Goal: Information Seeking & Learning: Compare options

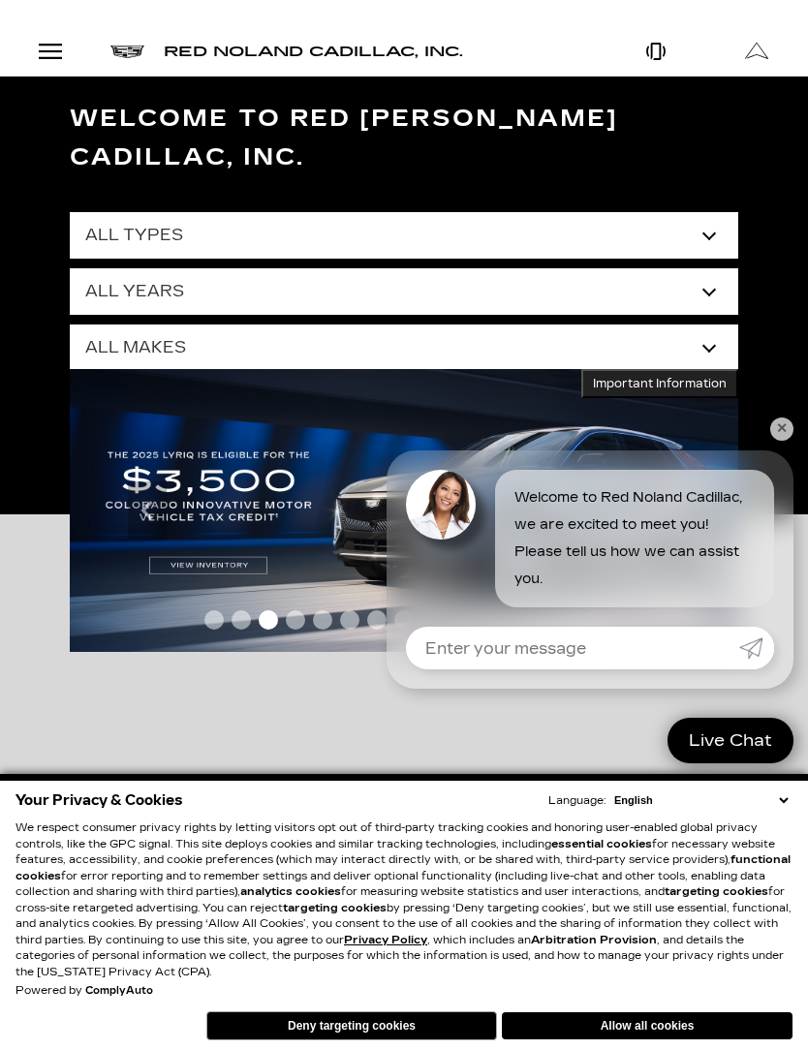
click at [781, 431] on link "✕" at bounding box center [781, 428] width 23 height 23
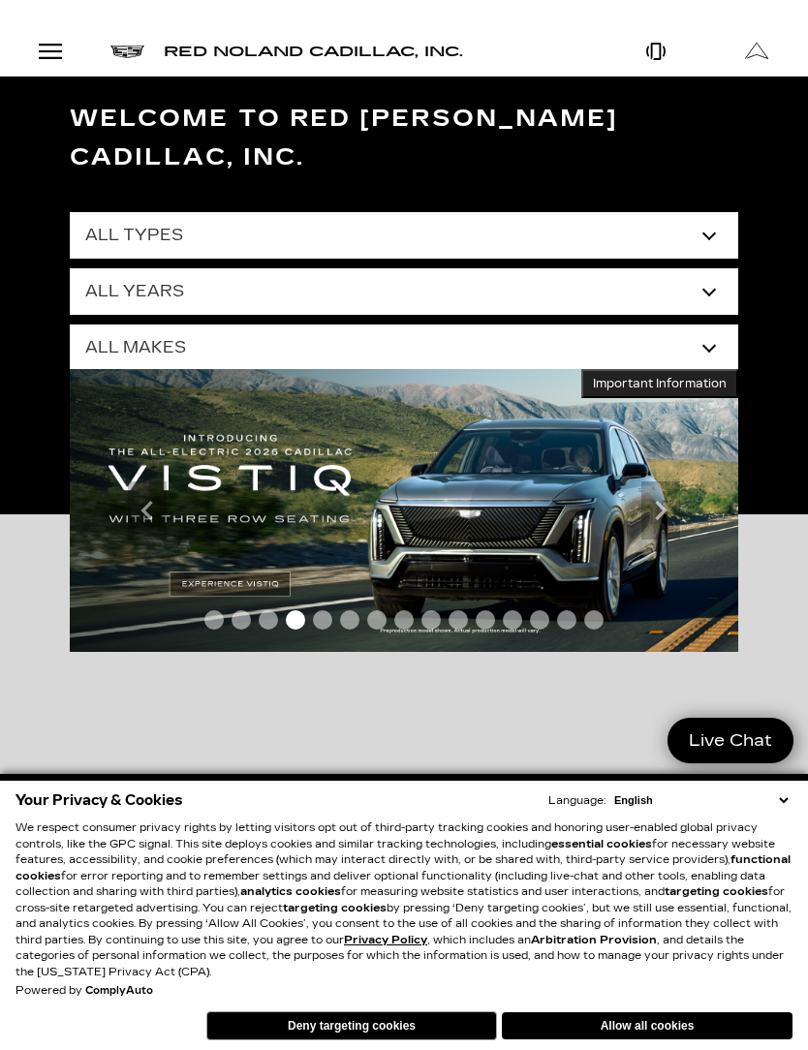
click at [43, 43] on div "Open Menu Modal" at bounding box center [50, 51] width 33 height 23
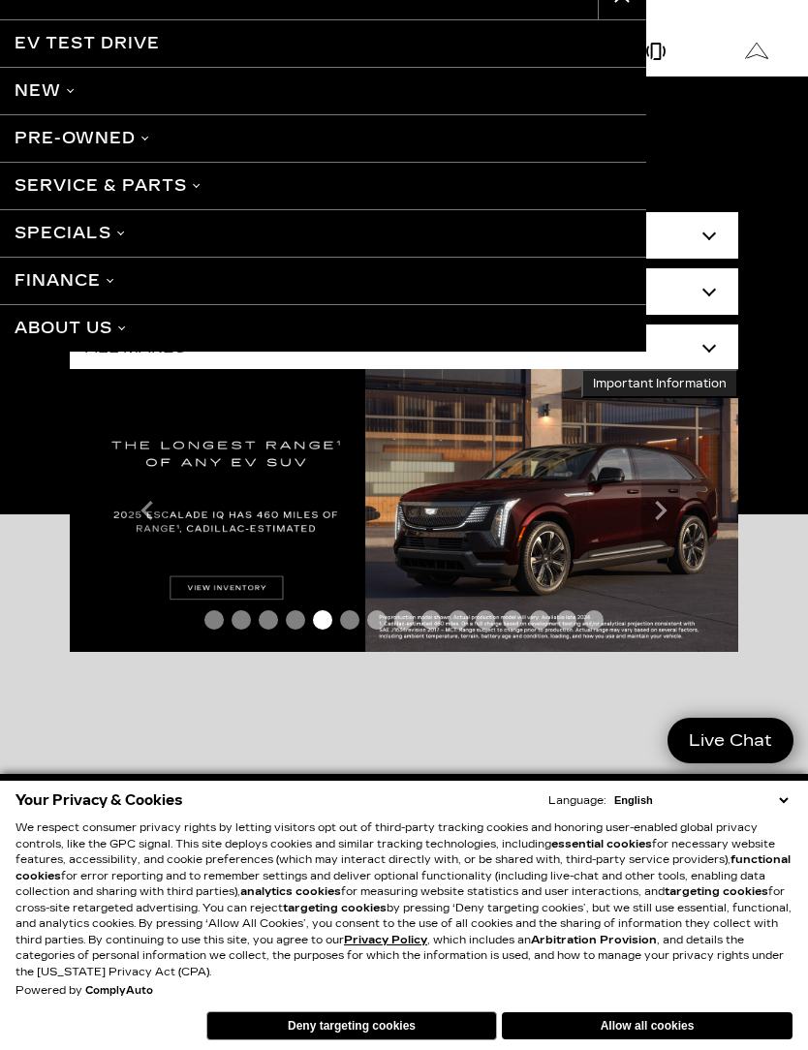
click at [140, 146] on link "Pre-Owned" at bounding box center [323, 137] width 646 height 47
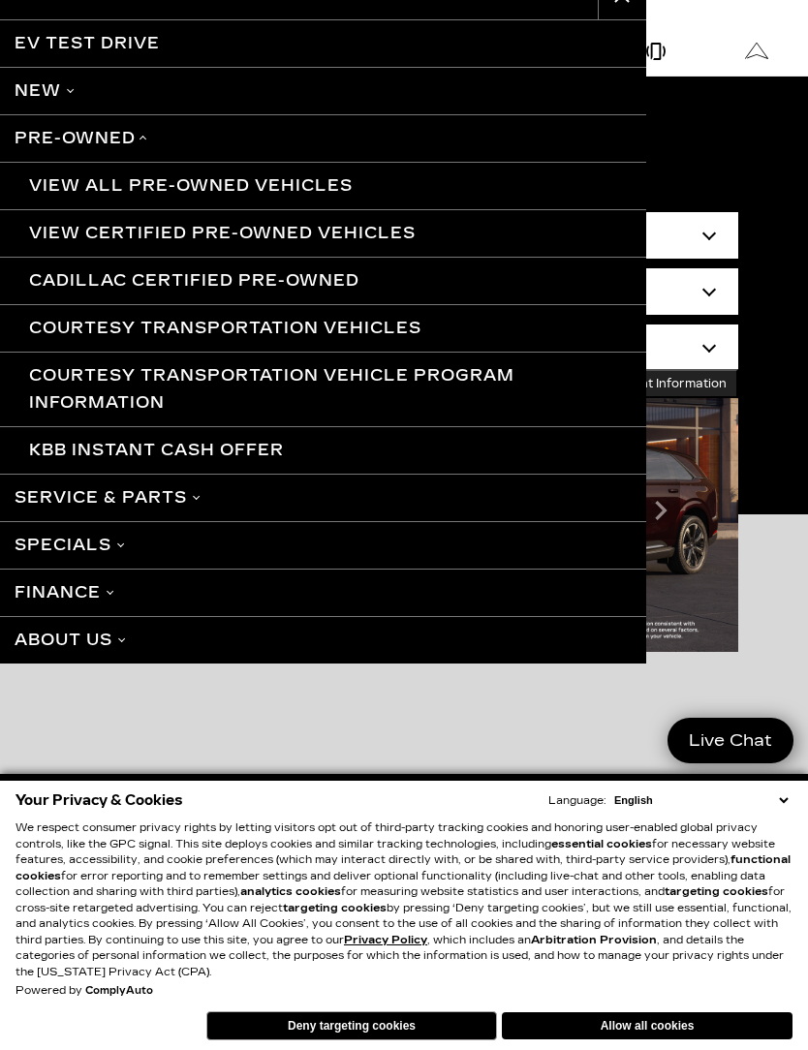
click at [262, 201] on link "View All Pre-Owned Vehicles" at bounding box center [323, 185] width 646 height 47
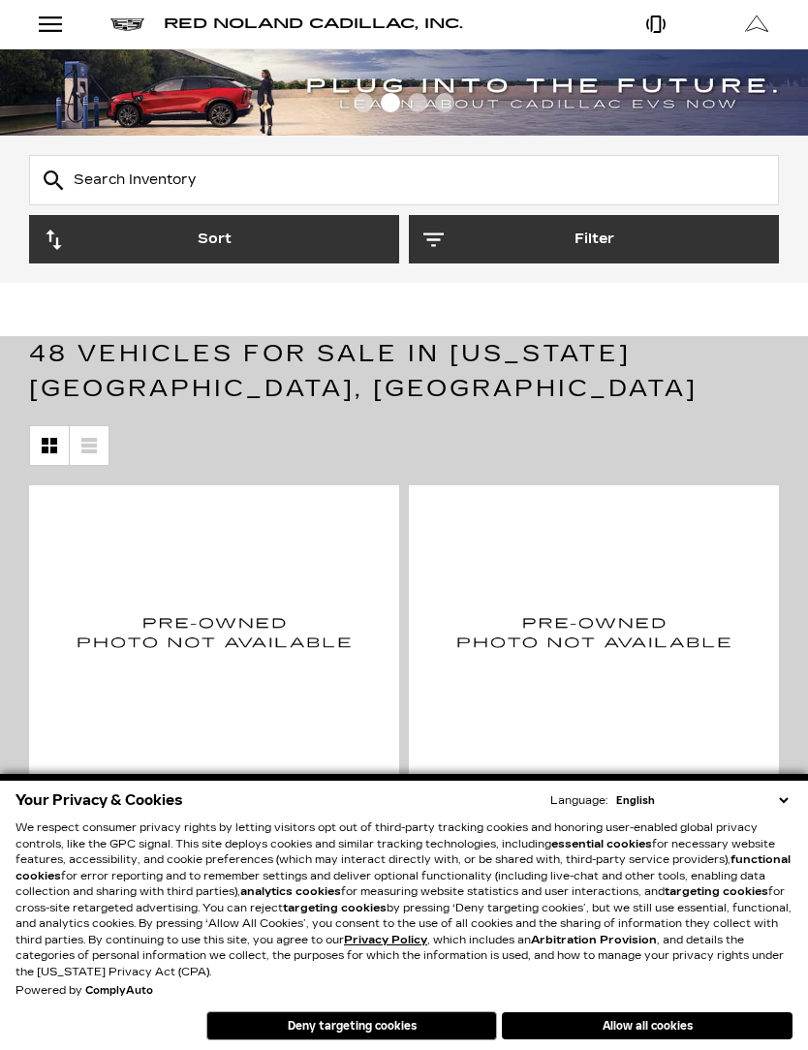
click at [444, 1033] on button "Deny targeting cookies" at bounding box center [351, 1025] width 291 height 29
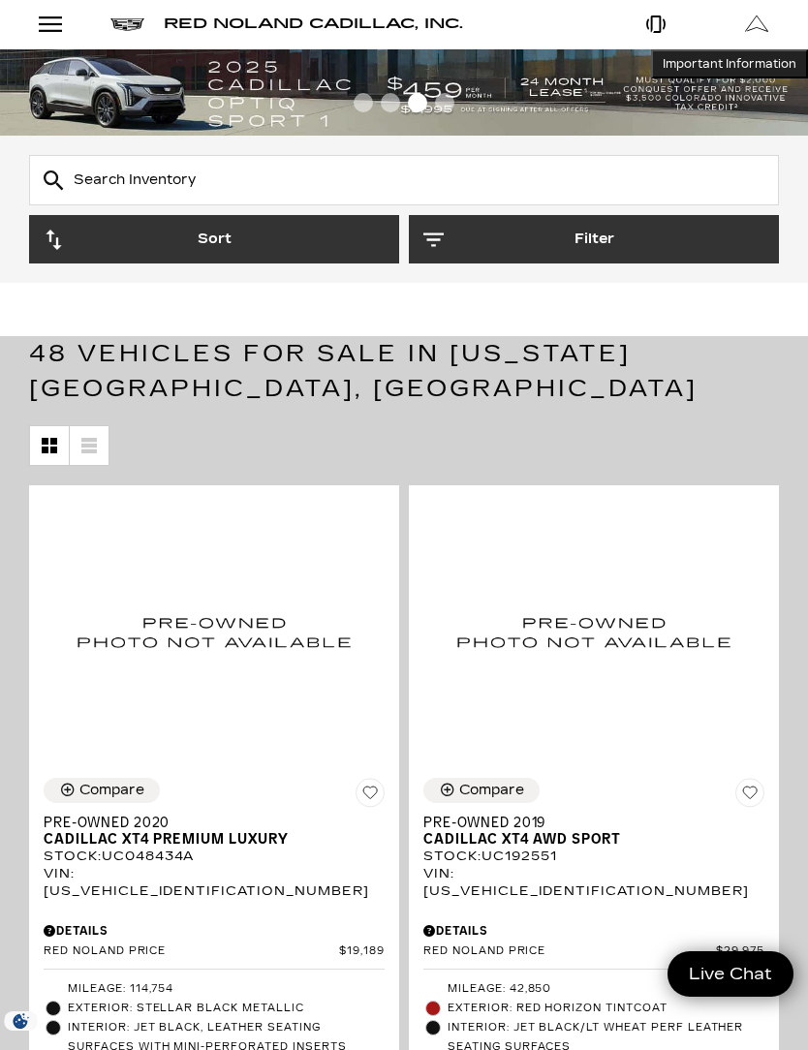
click at [310, 252] on button "Sort" at bounding box center [214, 239] width 370 height 48
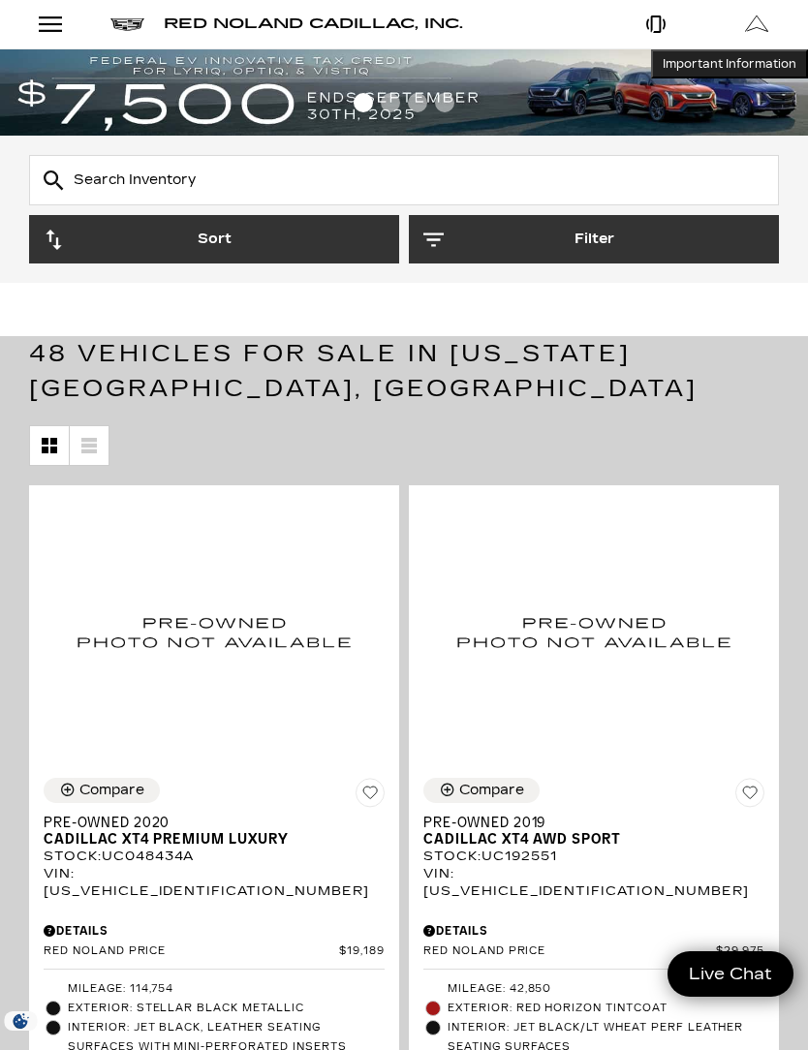
click at [537, 240] on button "Filter" at bounding box center [594, 239] width 370 height 48
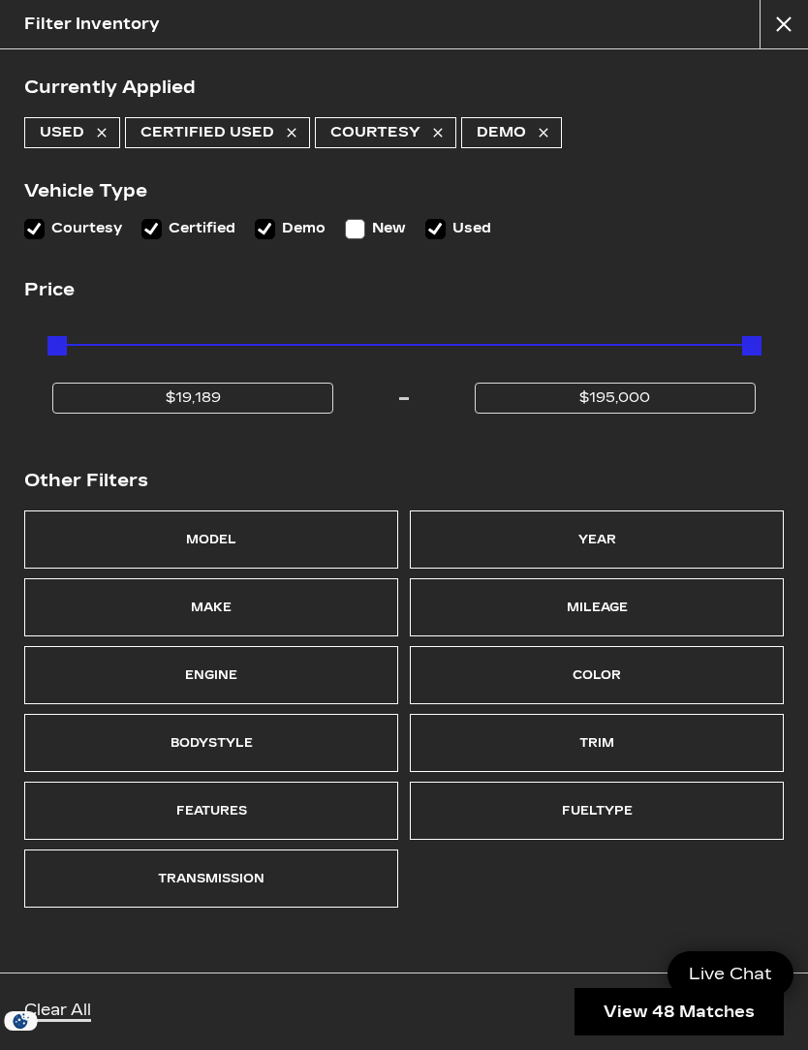
click at [254, 601] on div "Make" at bounding box center [211, 607] width 374 height 58
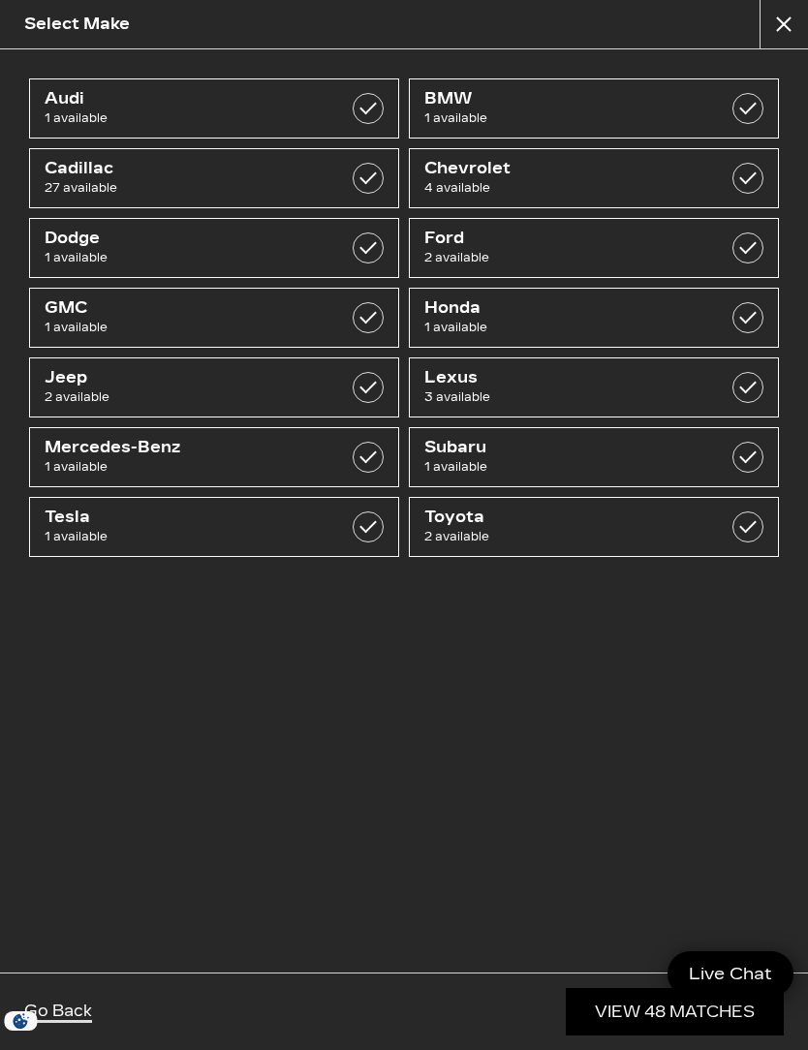
click at [267, 183] on span "27 available" at bounding box center [189, 187] width 289 height 19
checkbox input "true"
click at [113, 1003] on div "Go Back View 27 Matches" at bounding box center [404, 1010] width 808 height 77
click at [785, 30] on button "close" at bounding box center [783, 24] width 48 height 48
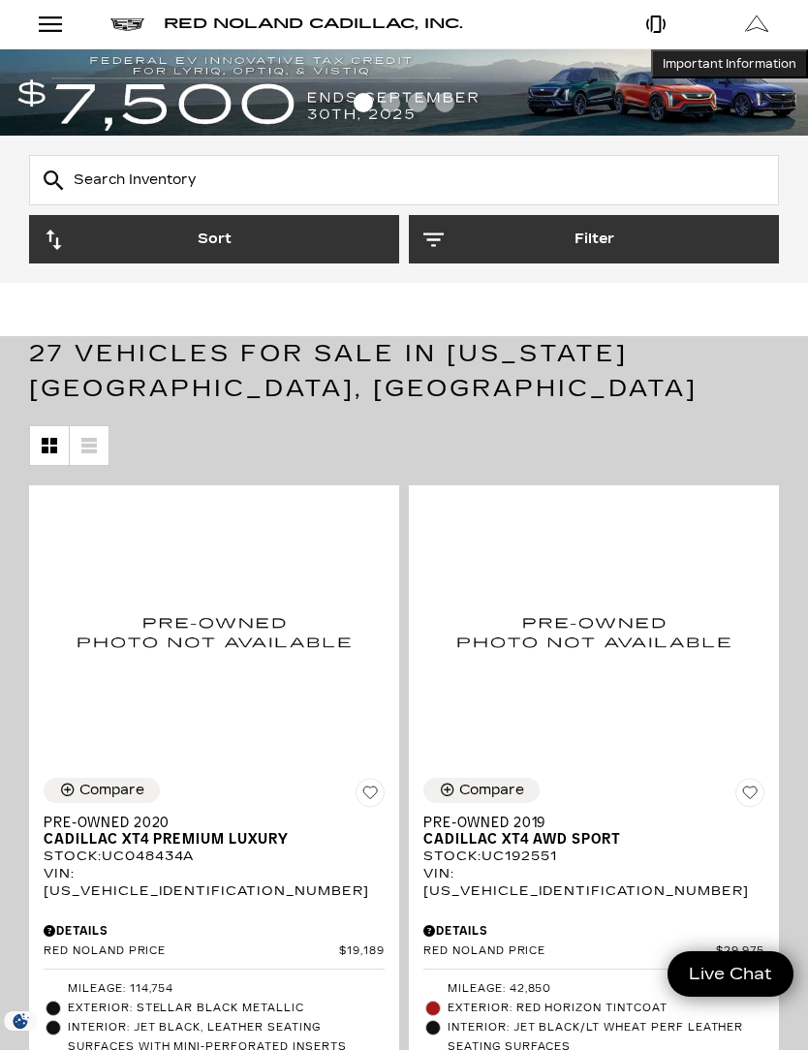
click at [473, 247] on button "Filter" at bounding box center [594, 239] width 370 height 48
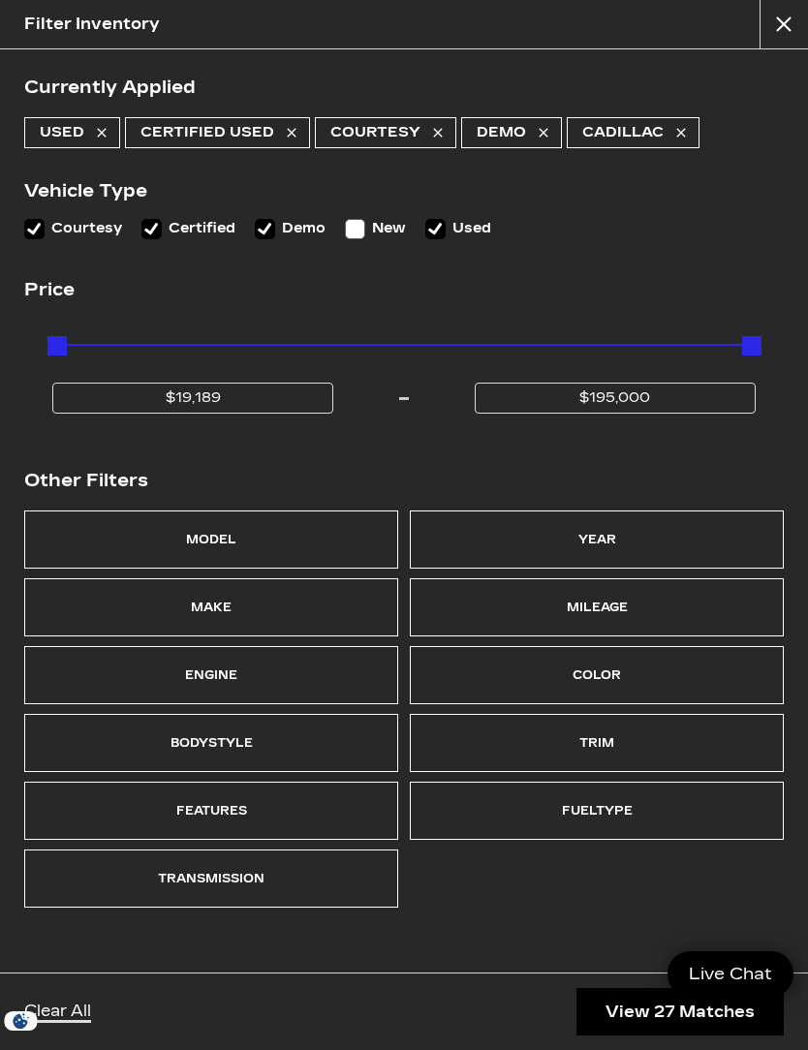
click at [276, 533] on div "Model" at bounding box center [211, 539] width 374 height 58
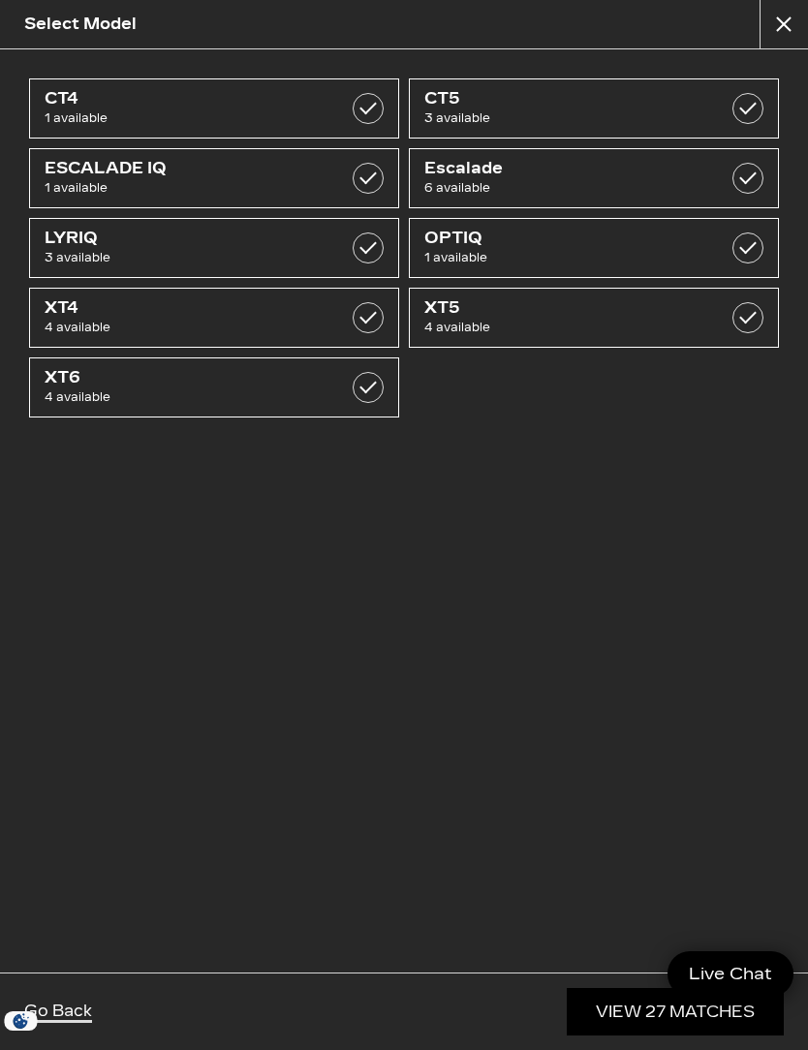
click at [605, 187] on span "6 available" at bounding box center [568, 187] width 289 height 19
checkbox input "true"
click at [635, 1022] on link "View 6 Matches" at bounding box center [679, 1011] width 207 height 47
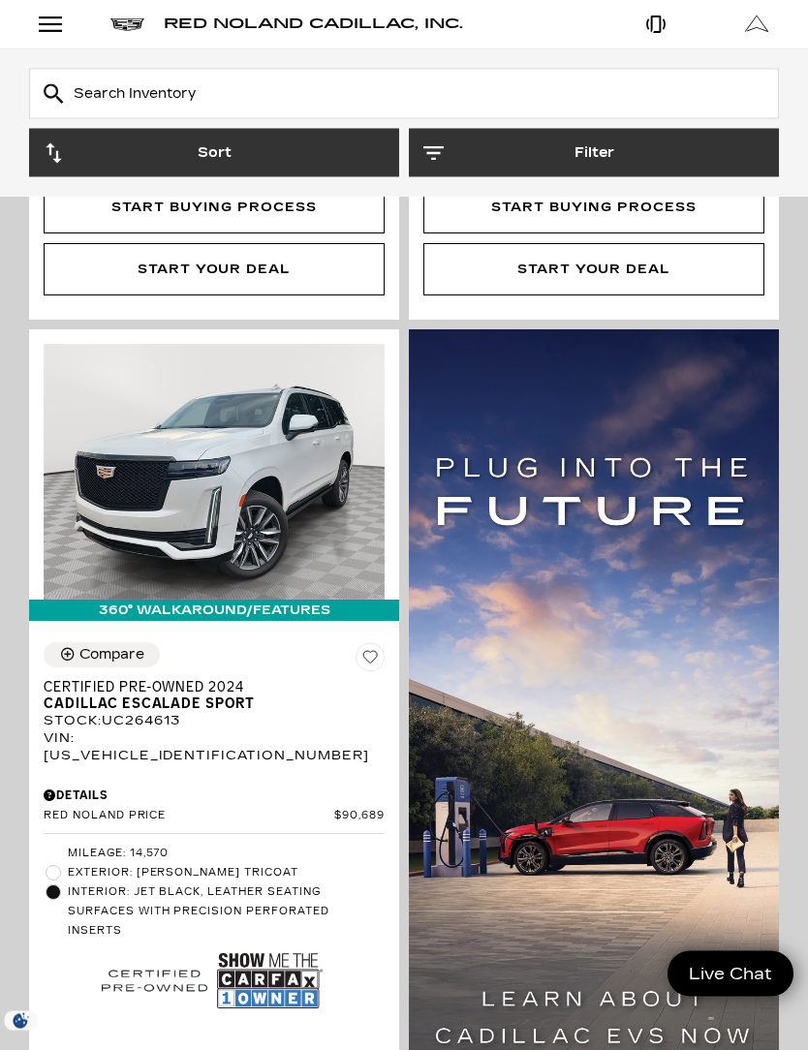
scroll to position [1040, 0]
click at [44, 31] on div "Open Menu Modal" at bounding box center [50, 24] width 33 height 23
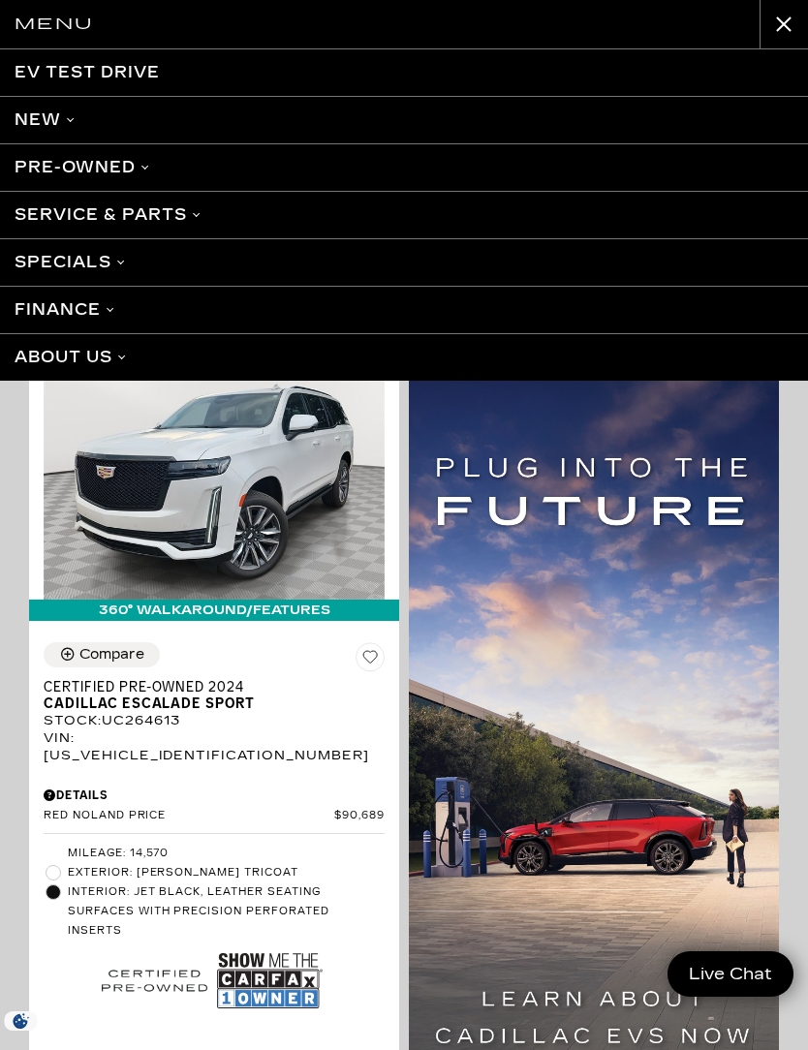
click at [45, 123] on link "New" at bounding box center [404, 119] width 808 height 47
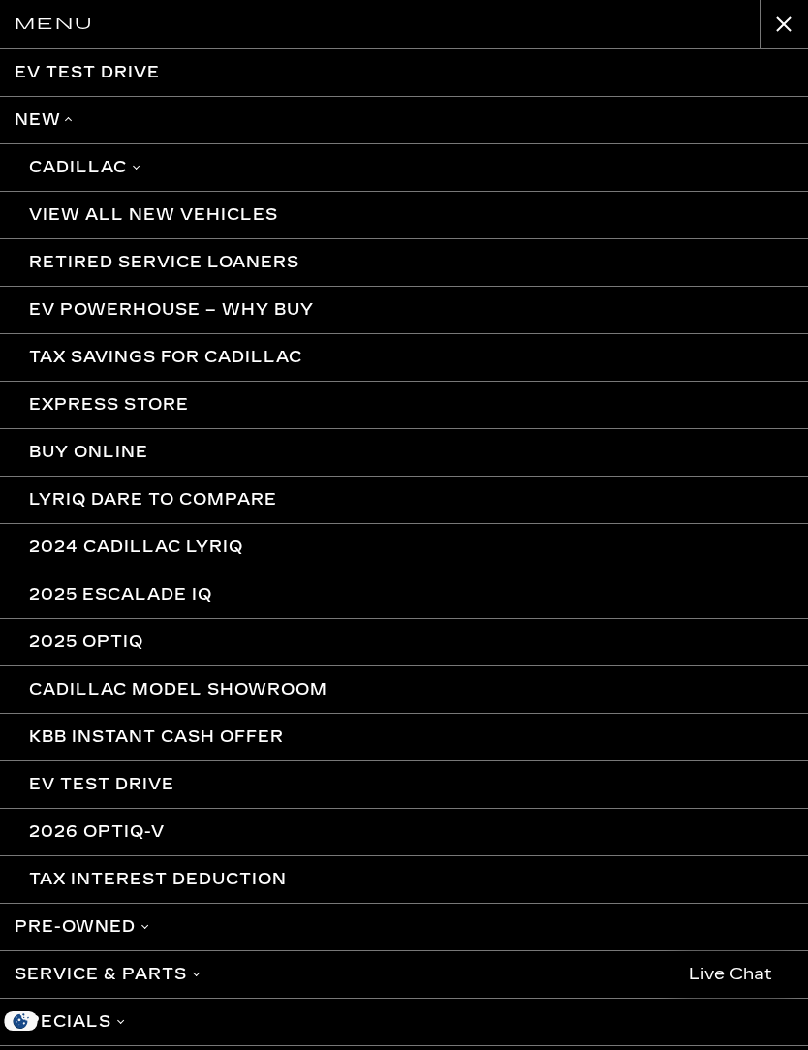
click at [229, 211] on link "View All New Vehicles" at bounding box center [404, 214] width 808 height 47
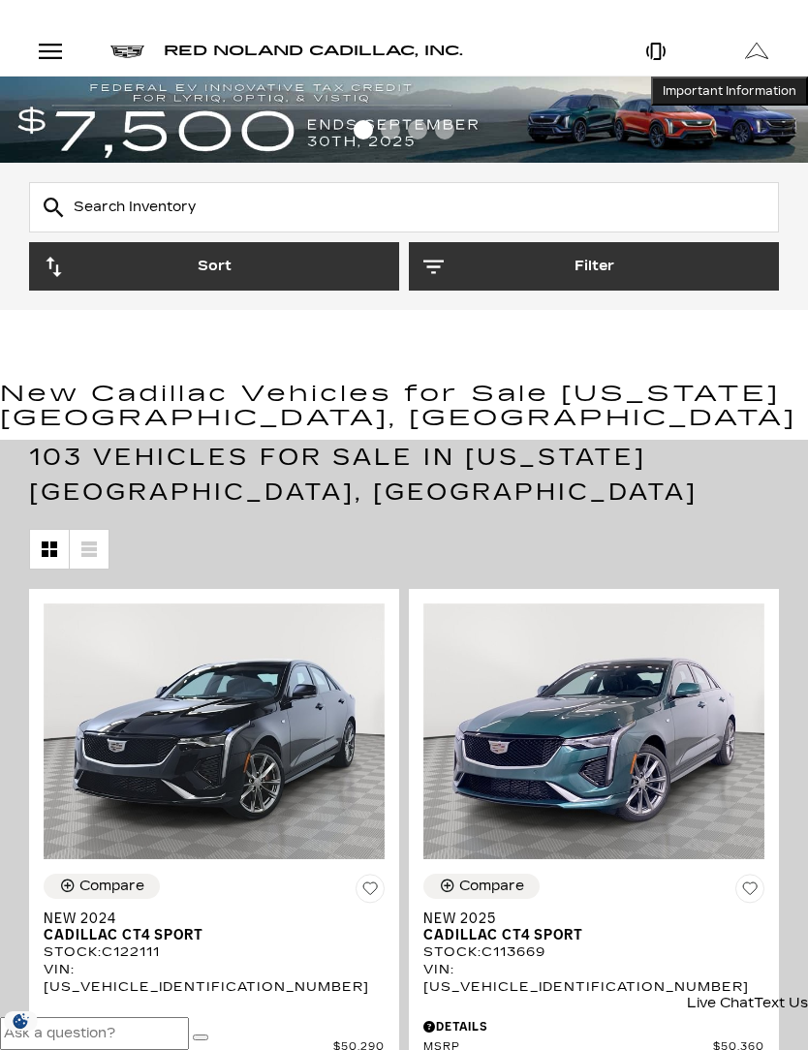
click at [341, 280] on button "Sort" at bounding box center [214, 266] width 370 height 48
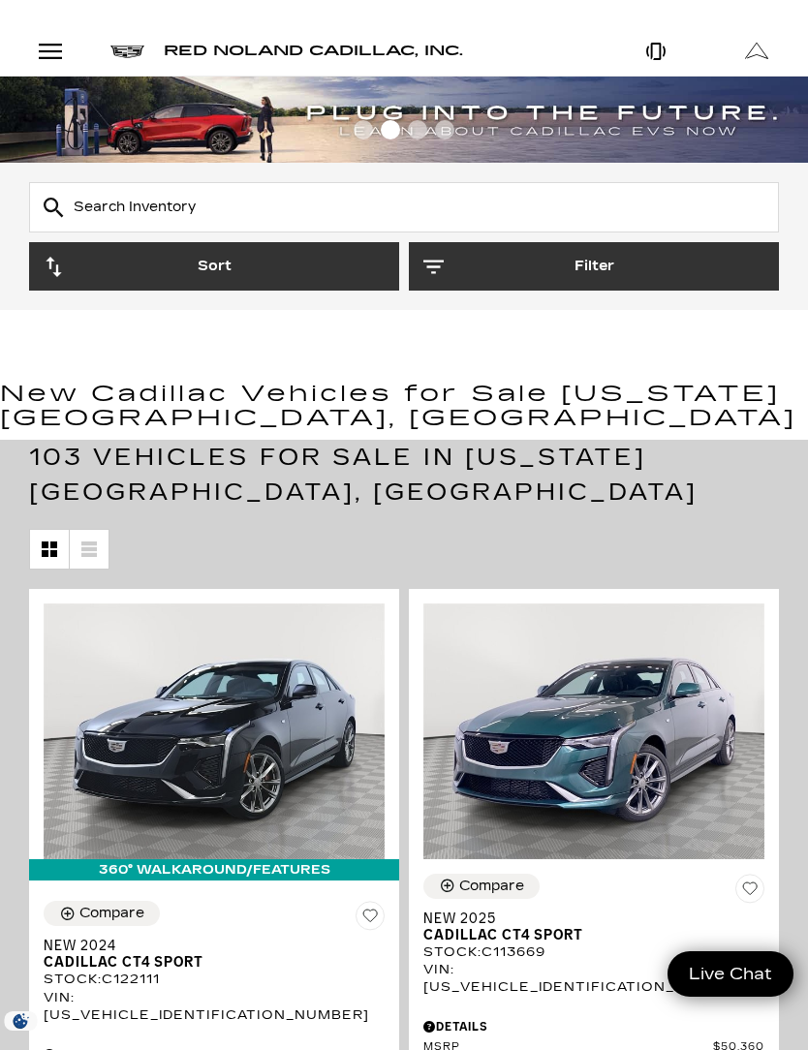
click at [491, 273] on button "Filter" at bounding box center [594, 266] width 370 height 48
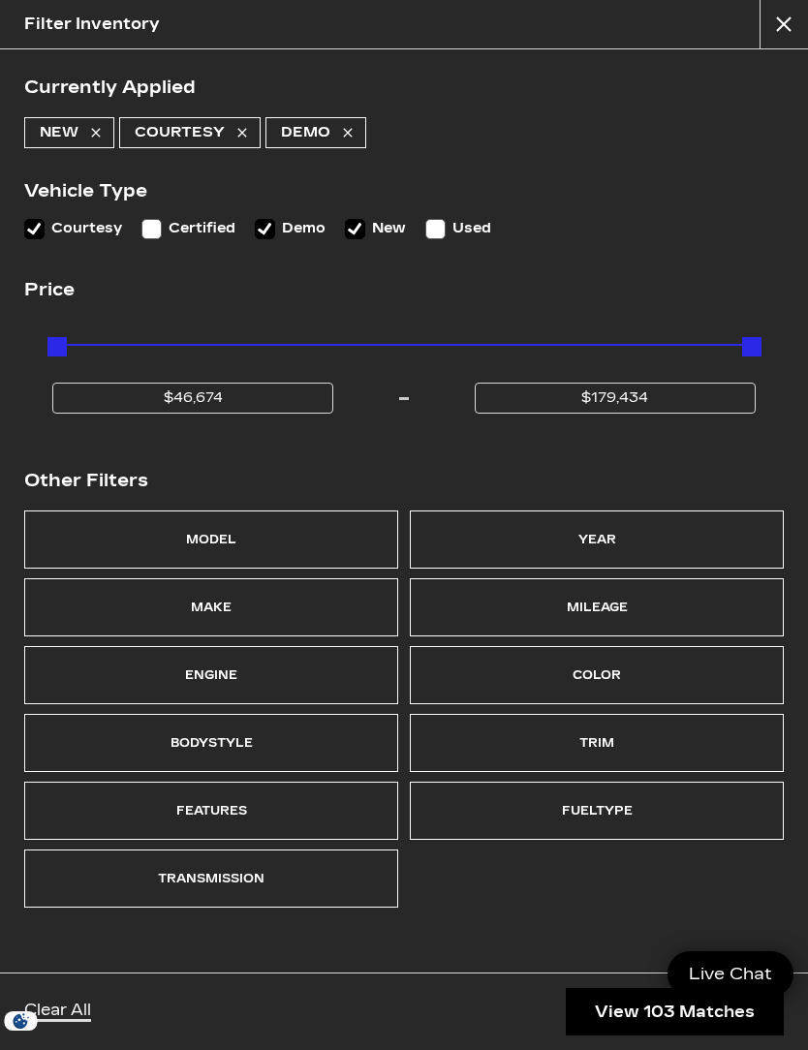
click at [310, 551] on div "Model" at bounding box center [211, 539] width 374 height 58
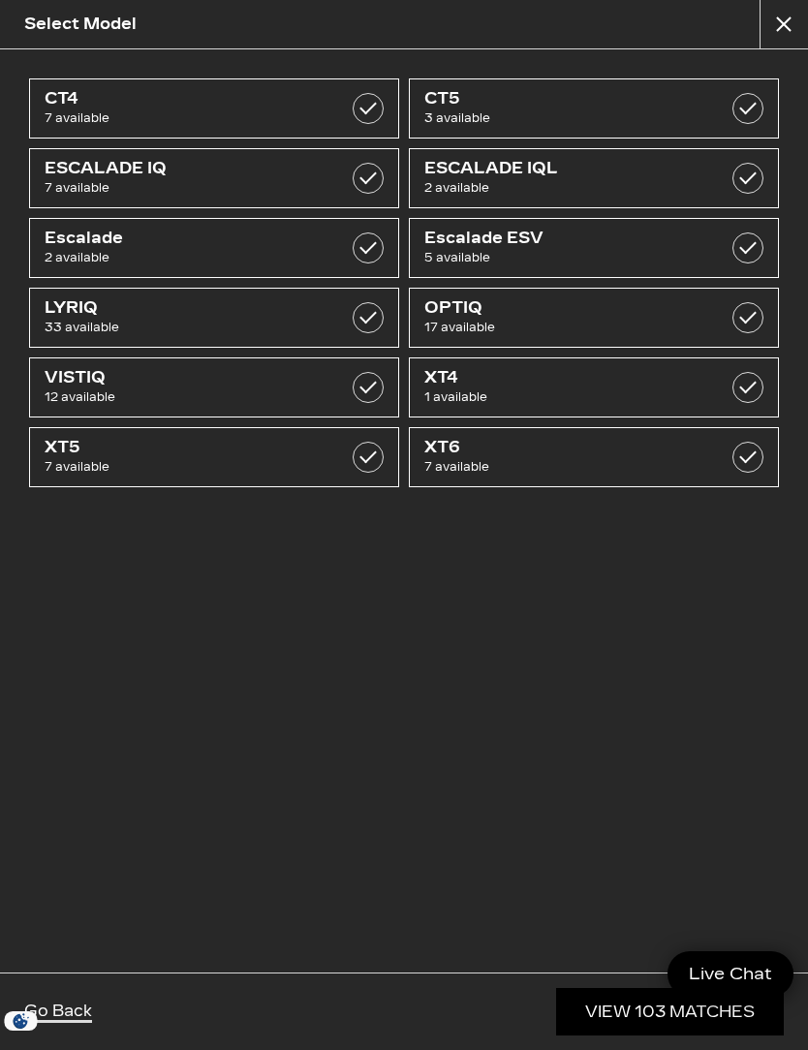
click at [577, 252] on span "5 available" at bounding box center [568, 257] width 289 height 19
checkbox input "true"
click at [652, 1003] on link "View 5 Matches" at bounding box center [679, 1011] width 207 height 47
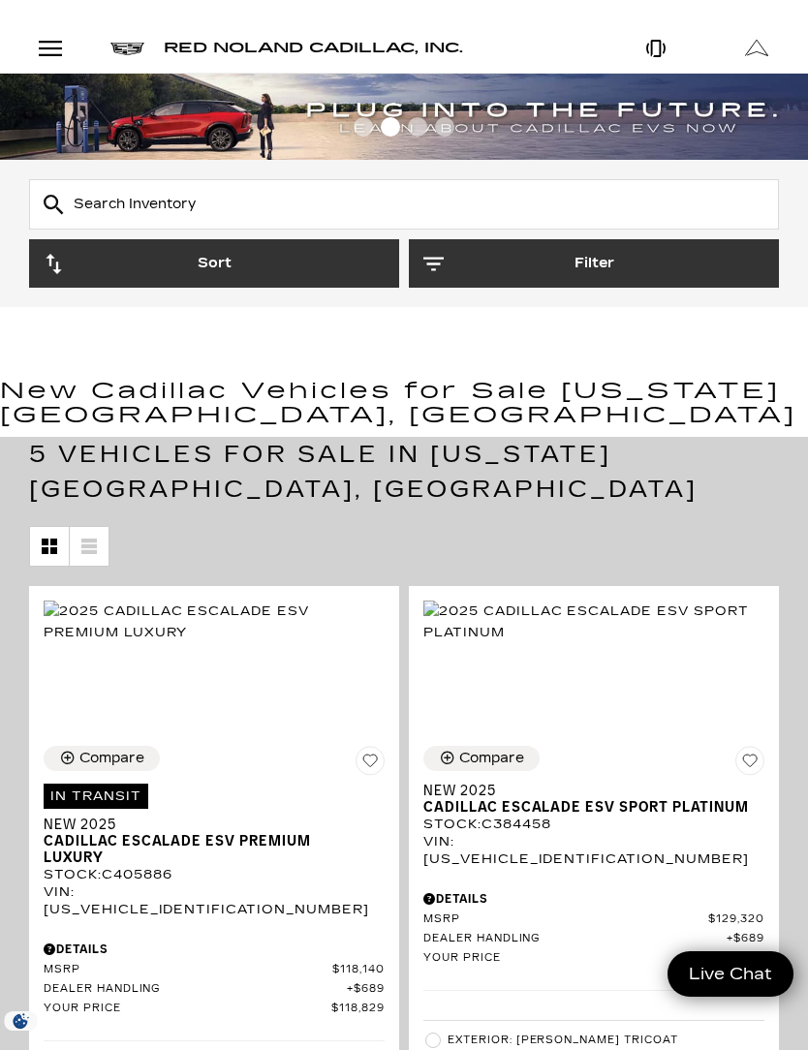
scroll to position [57, 0]
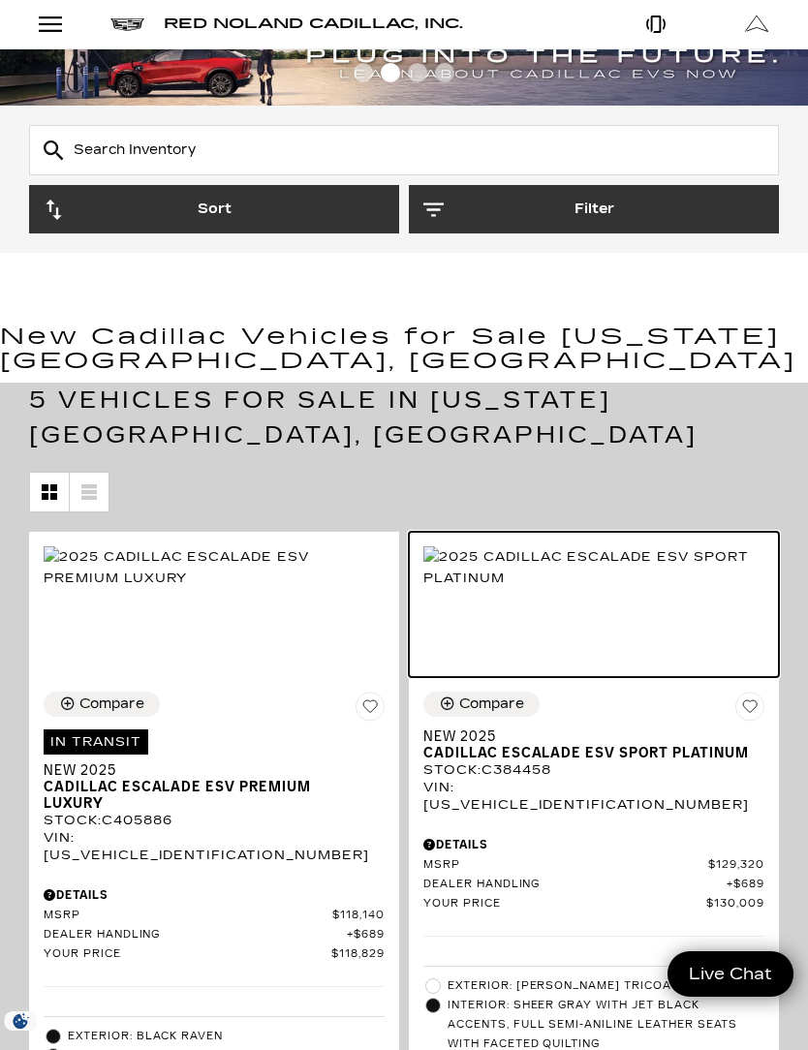
click at [605, 589] on img at bounding box center [593, 567] width 341 height 43
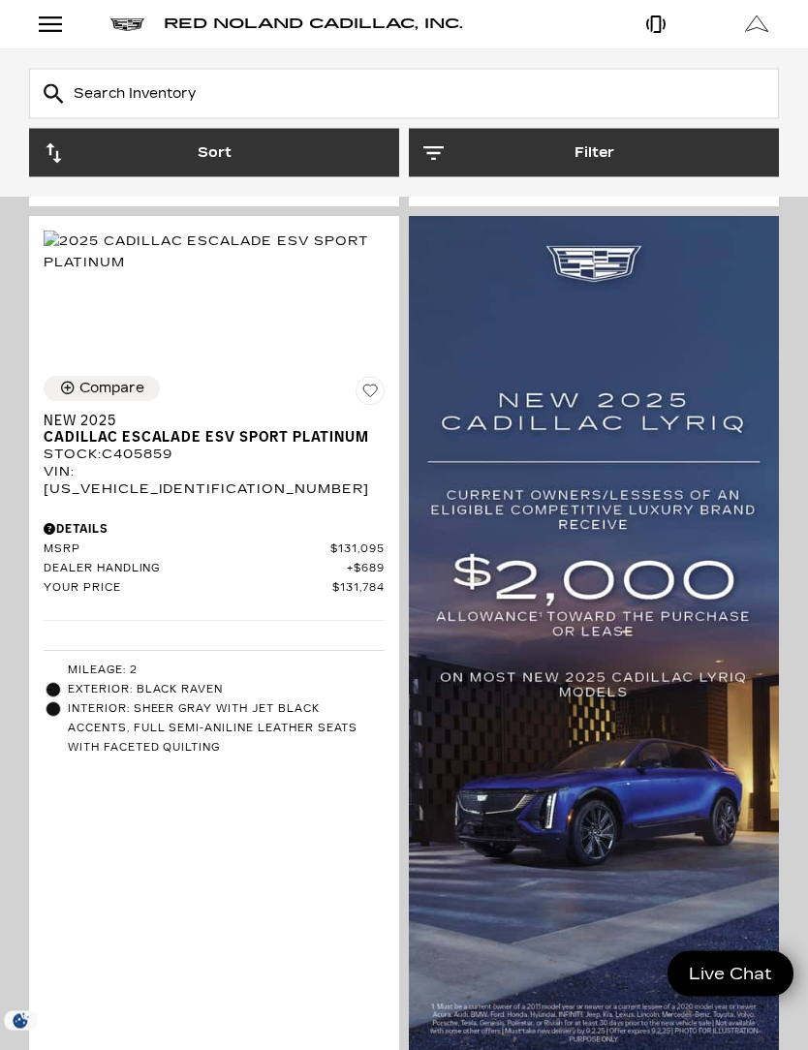
scroll to position [1115, 0]
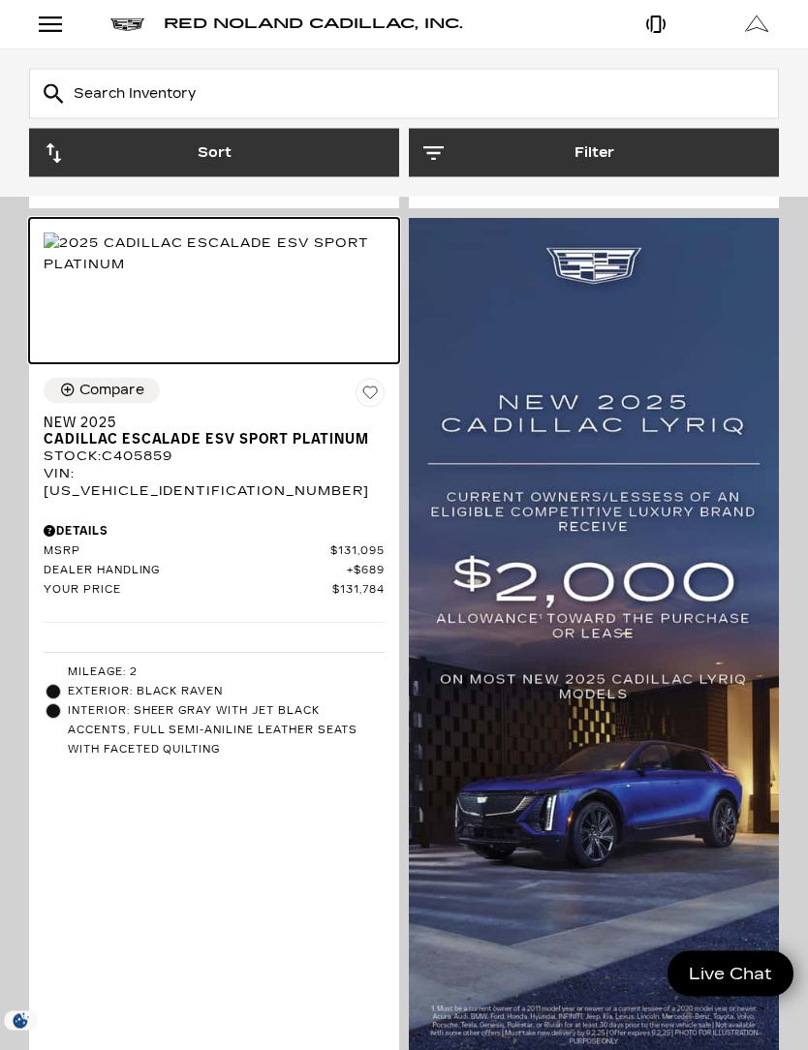
click at [303, 276] on img at bounding box center [214, 254] width 341 height 43
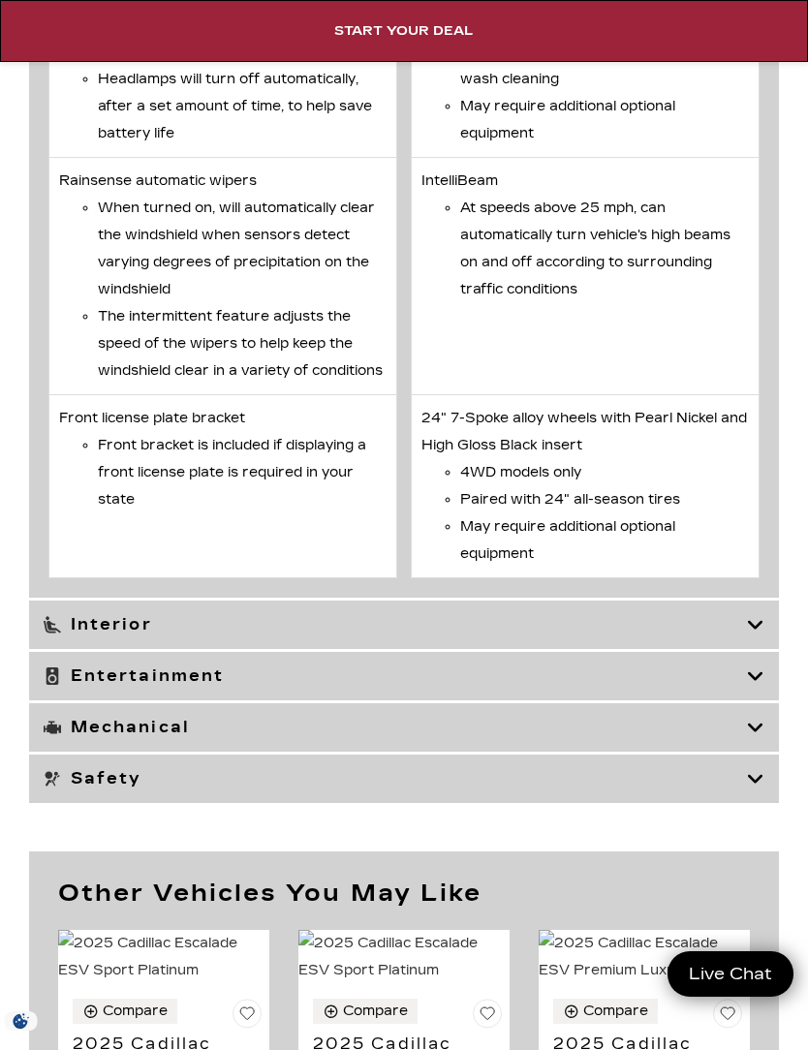
scroll to position [9239, 0]
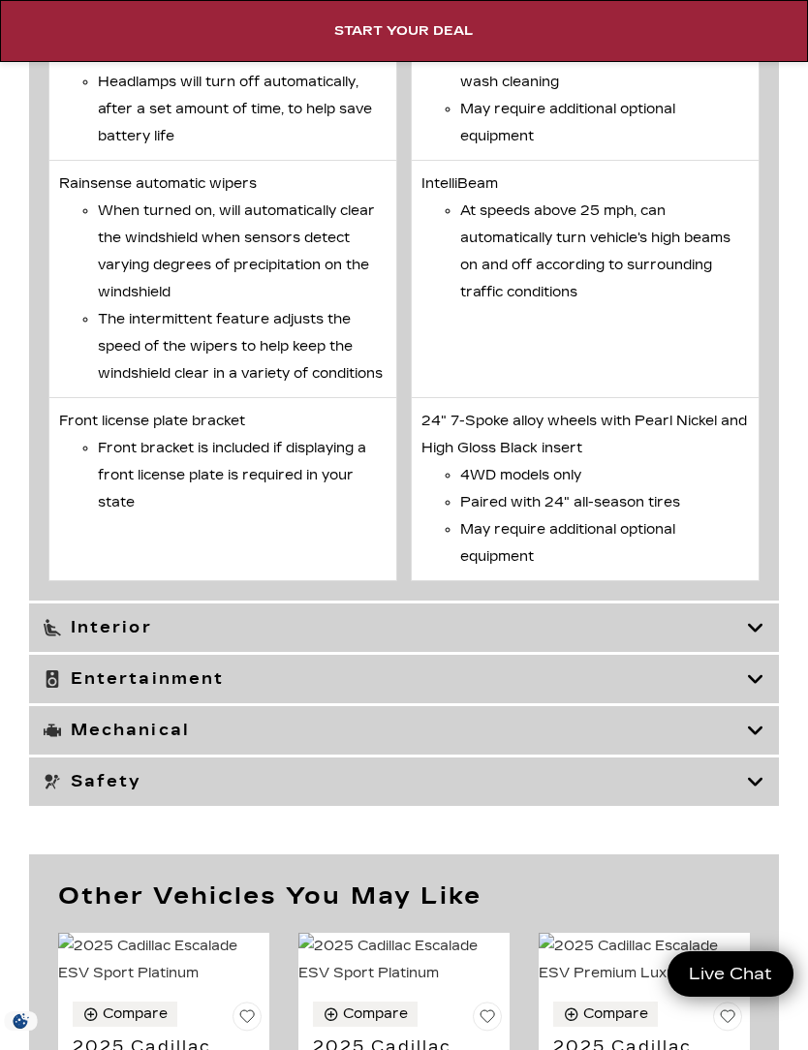
click at [112, 637] on h3 "Interior" at bounding box center [395, 627] width 703 height 19
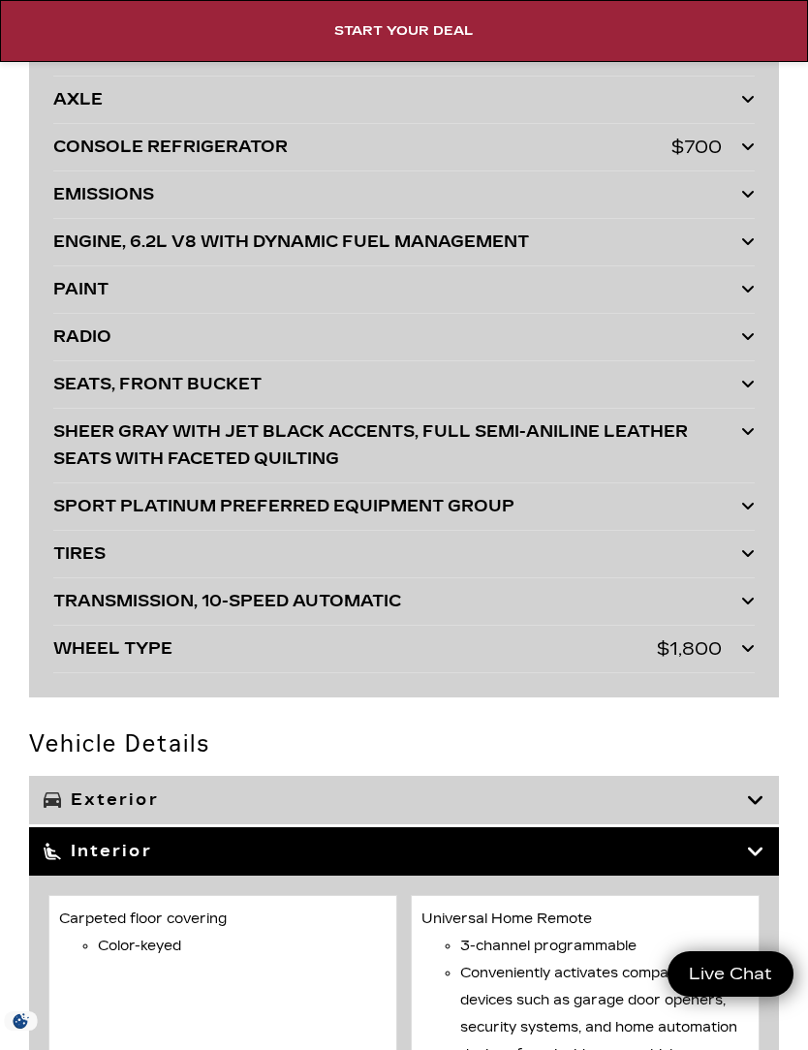
scroll to position [6507, 0]
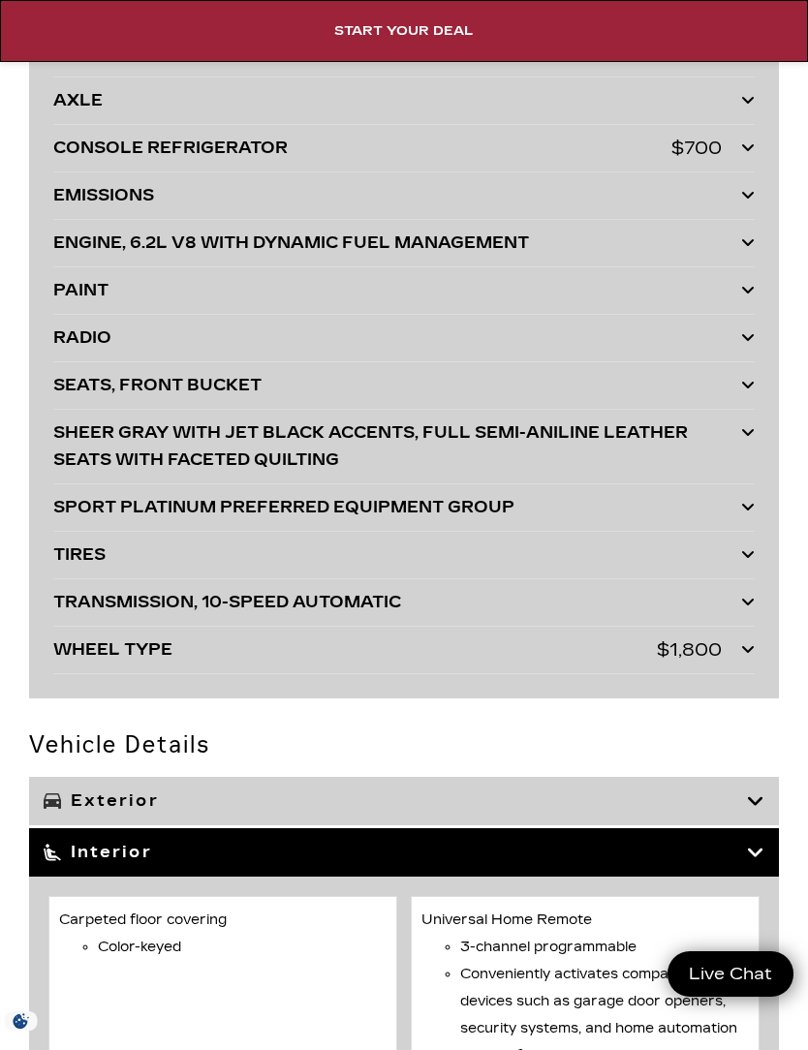
click at [78, 431] on div "SHEER GRAY WITH JET BLACK ACCENTS, FULL SEMI-ANILINE LEATHER SEATS WITH FACETED…" at bounding box center [397, 446] width 688 height 54
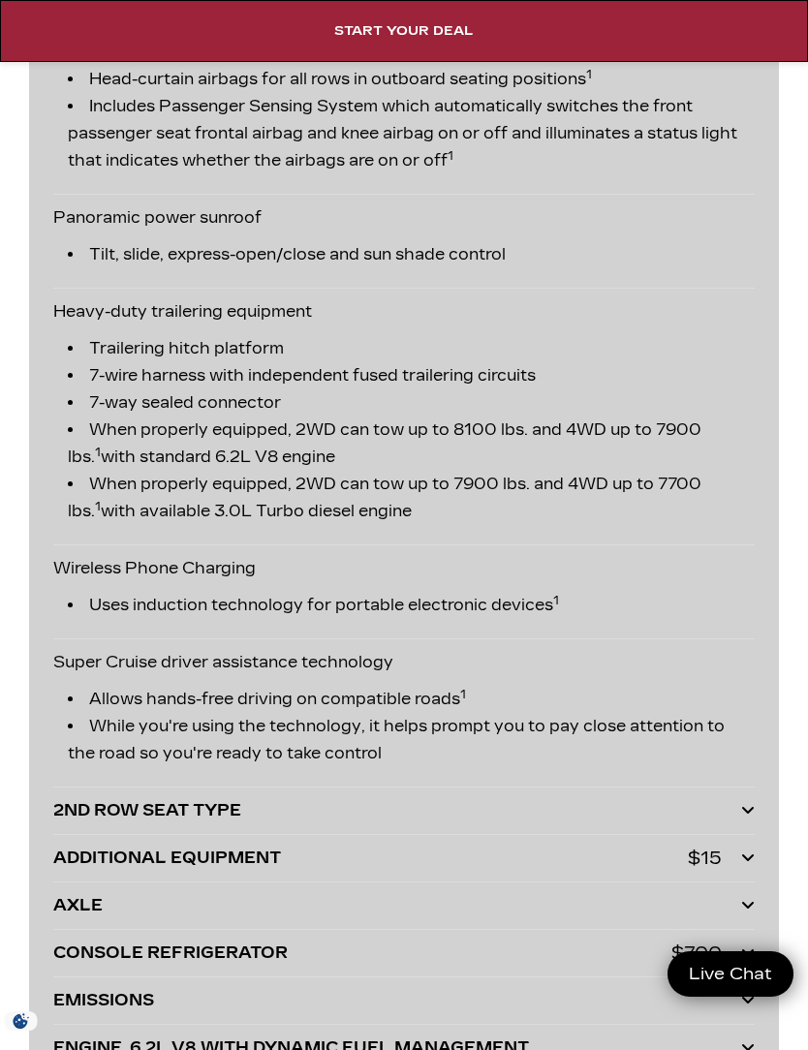
scroll to position [5754, 0]
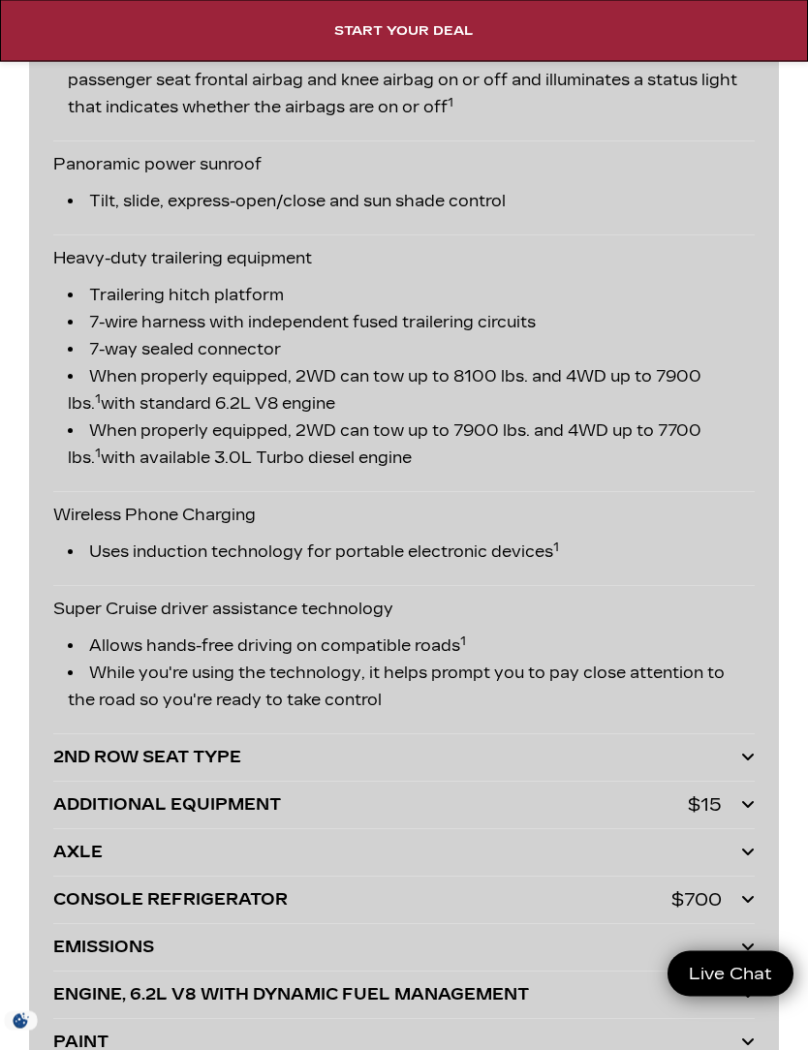
click at [754, 799] on icon at bounding box center [748, 804] width 14 height 15
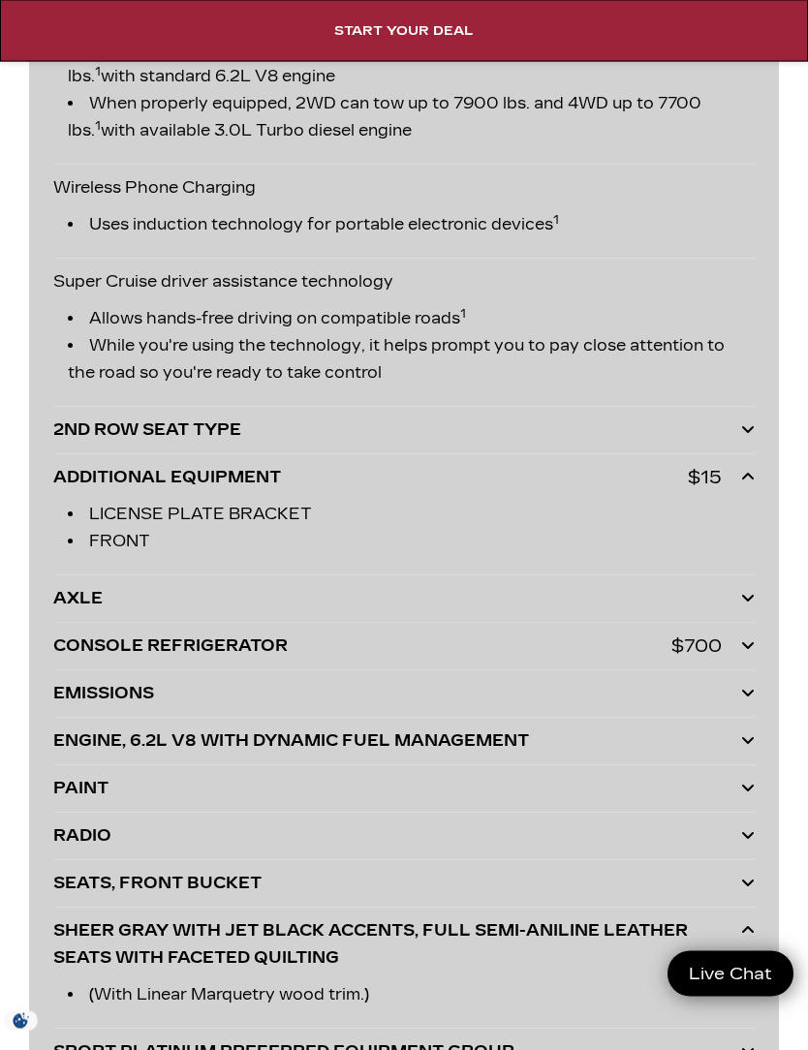
scroll to position [6088, 0]
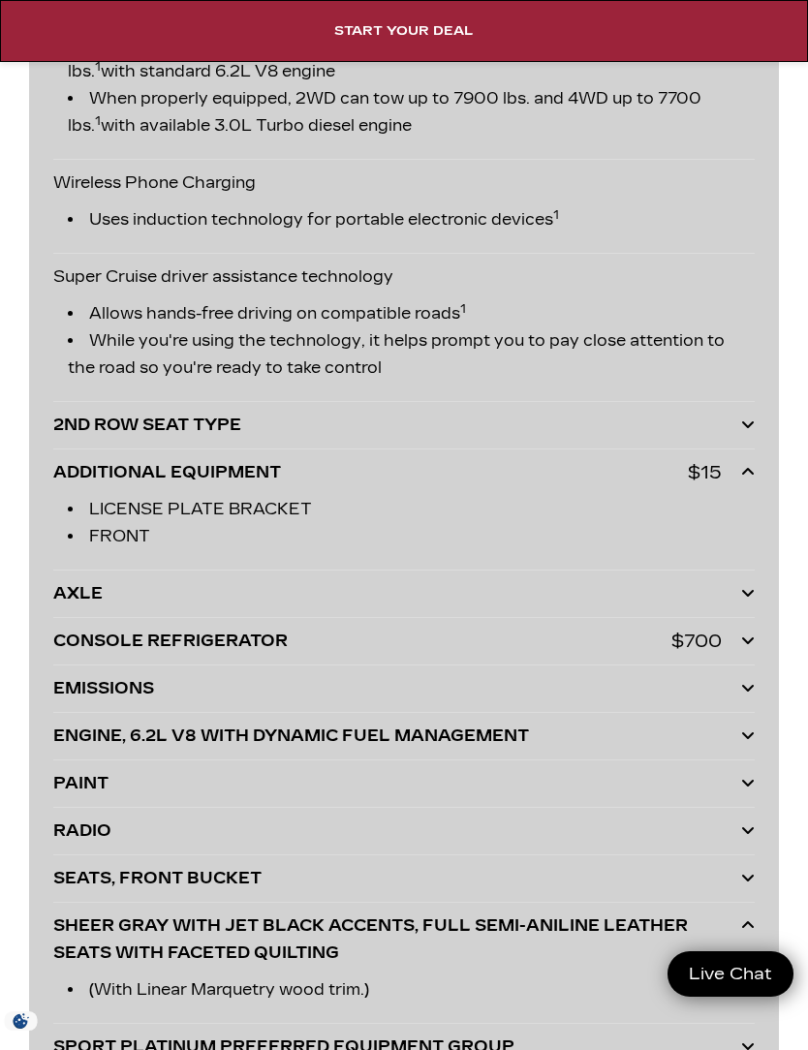
click at [751, 647] on icon at bounding box center [748, 639] width 14 height 15
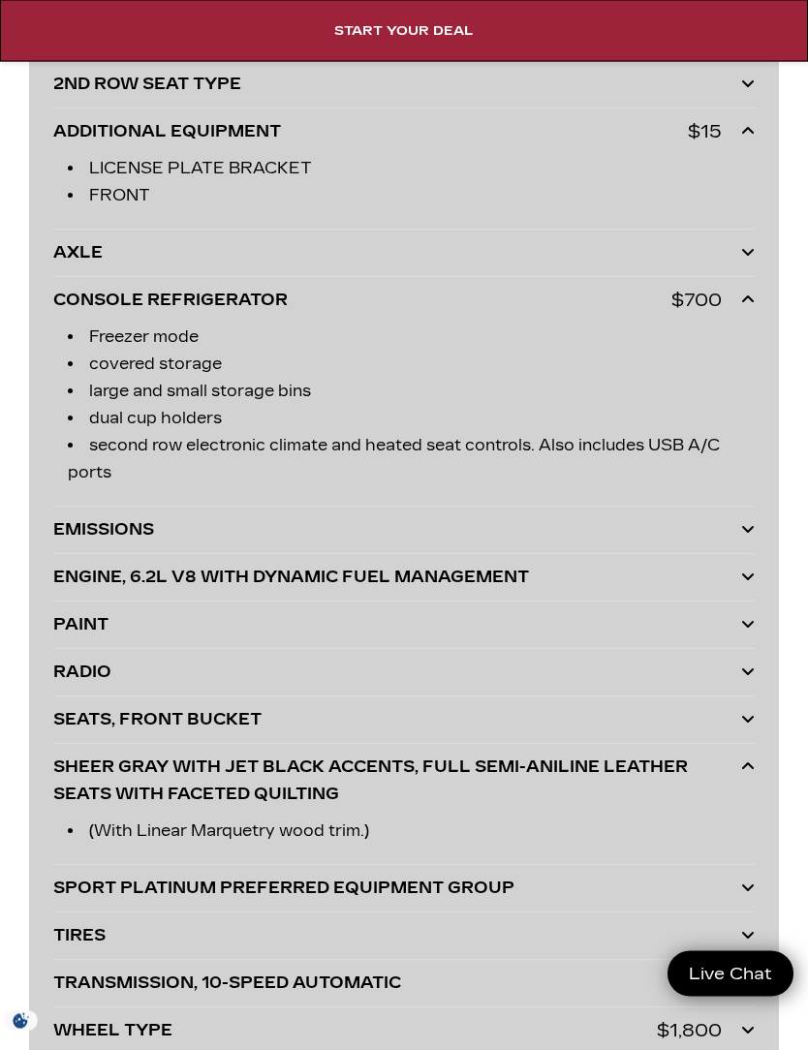
scroll to position [6468, 0]
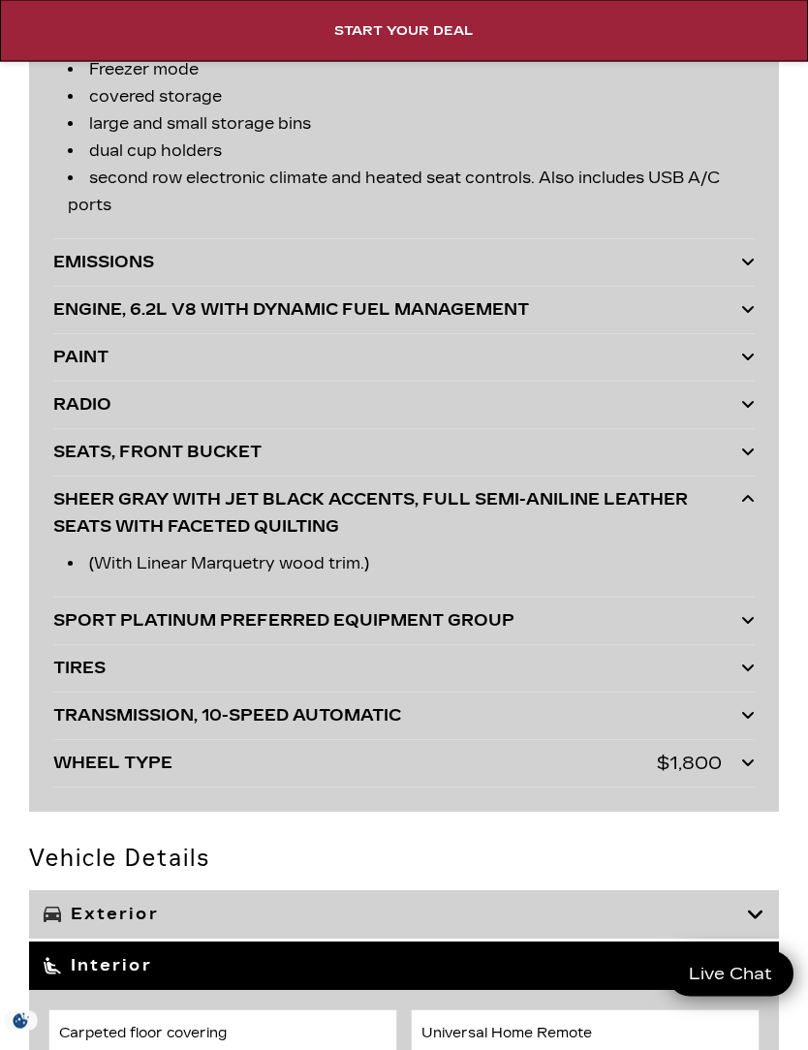
click at [698, 745] on div "WHEEL TYPE $1,800 WHEELS 24" (61 CM) 7-SPOKE ALLOY WITH PEARL NICKEL AND HIGH G…" at bounding box center [403, 764] width 701 height 47
click at [742, 777] on div at bounding box center [748, 763] width 14 height 27
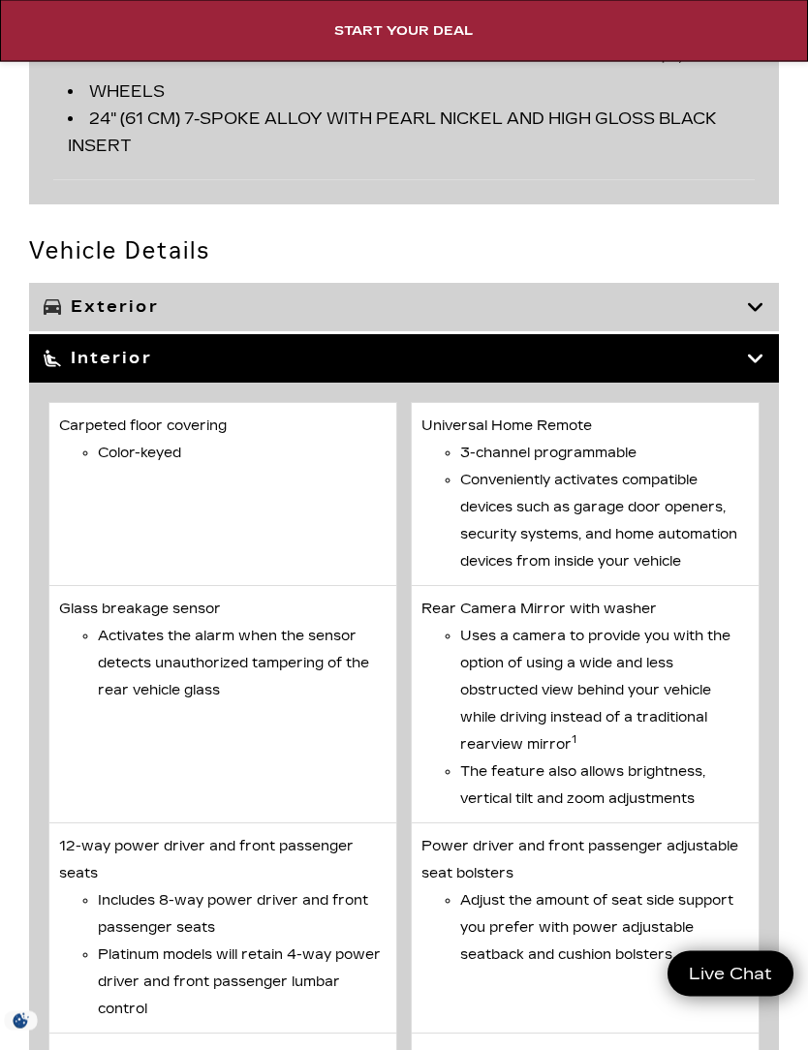
scroll to position [7404, 0]
click at [756, 305] on icon at bounding box center [755, 306] width 17 height 19
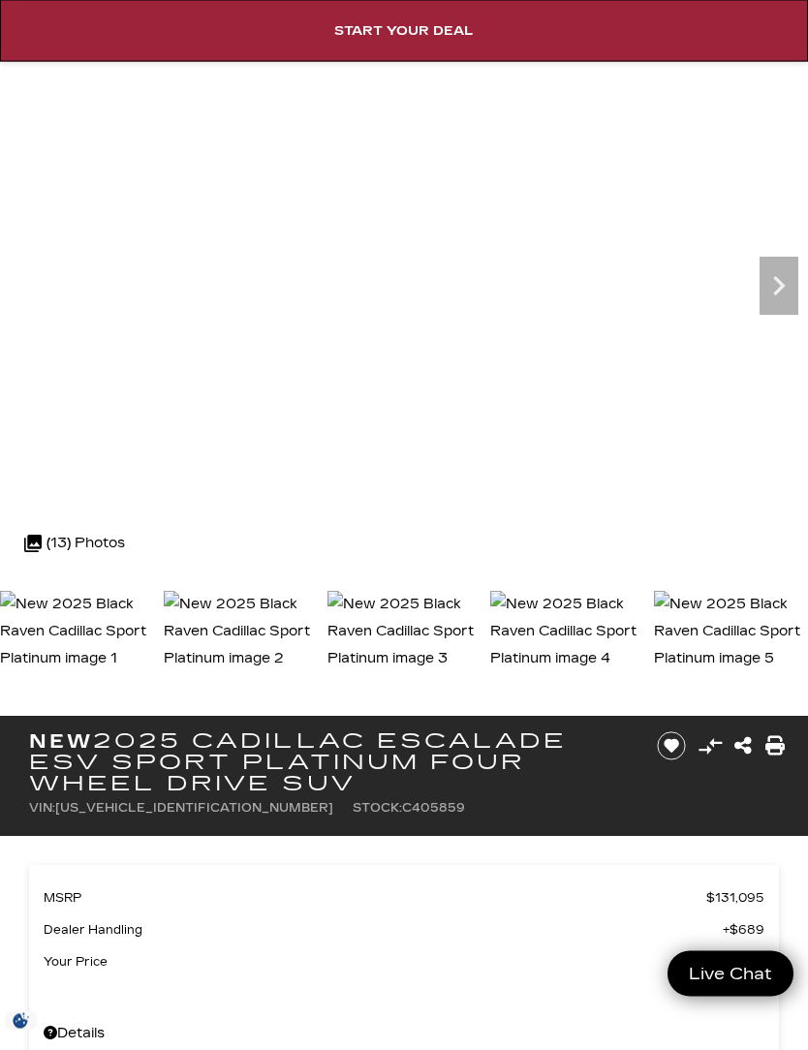
scroll to position [0, 0]
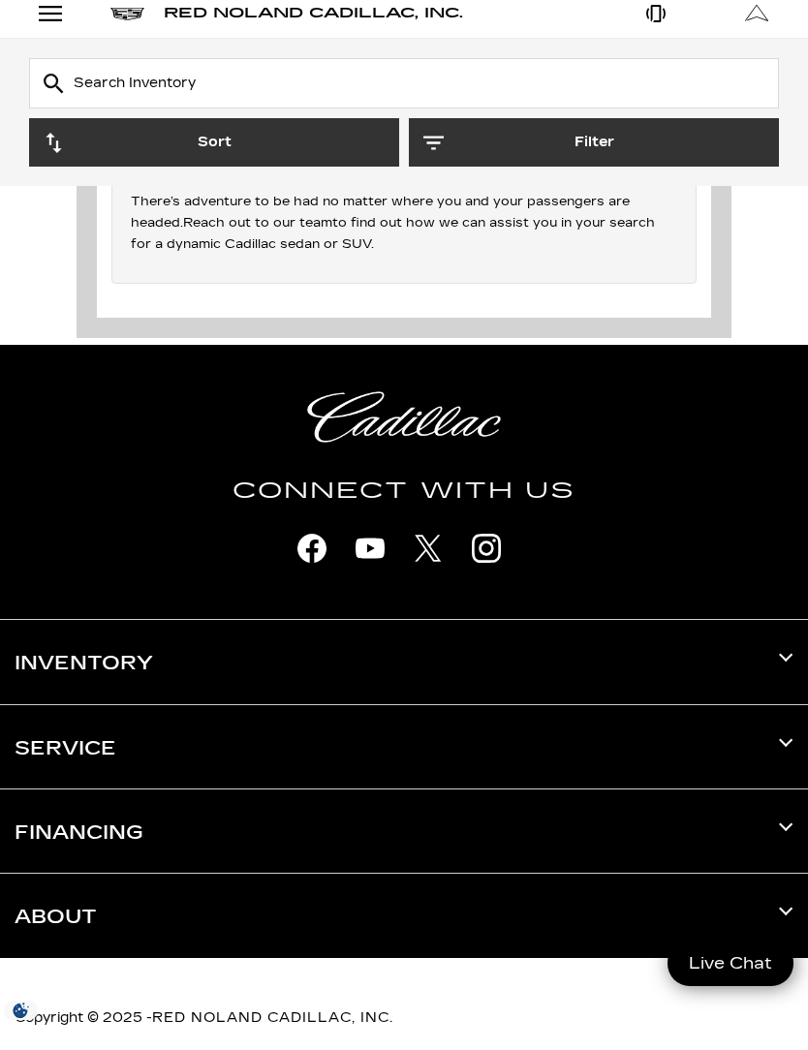
scroll to position [6844, 0]
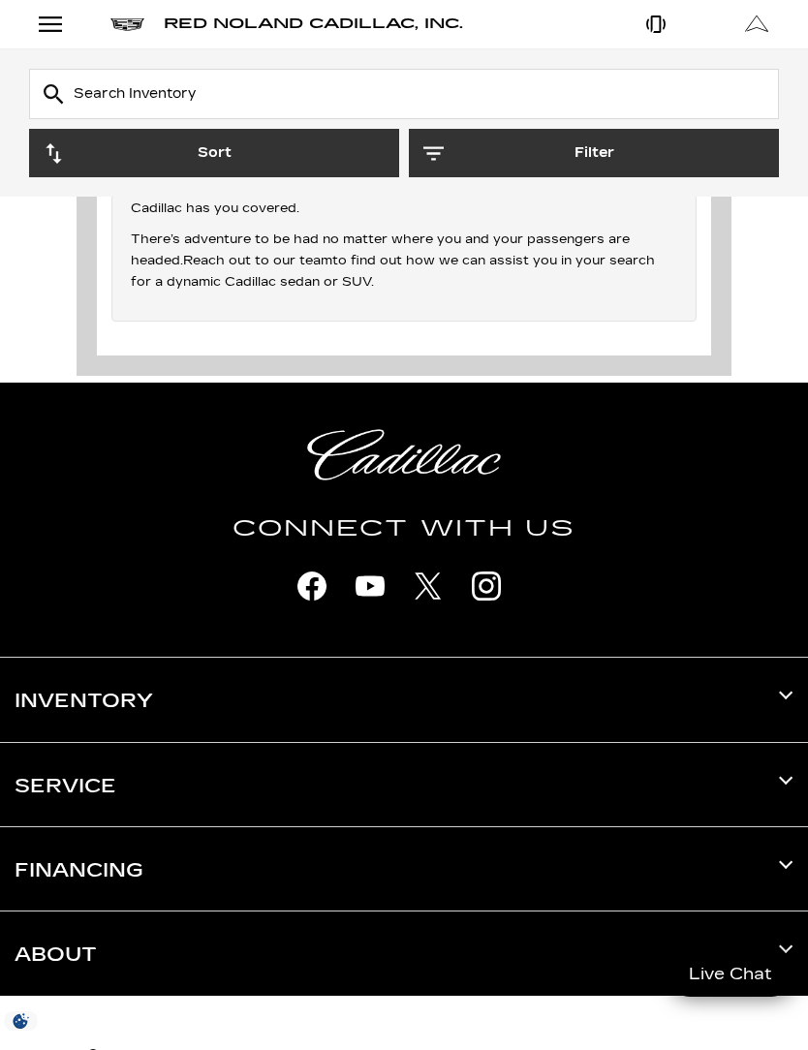
click at [780, 664] on h3 "Inventory" at bounding box center [404, 699] width 779 height 83
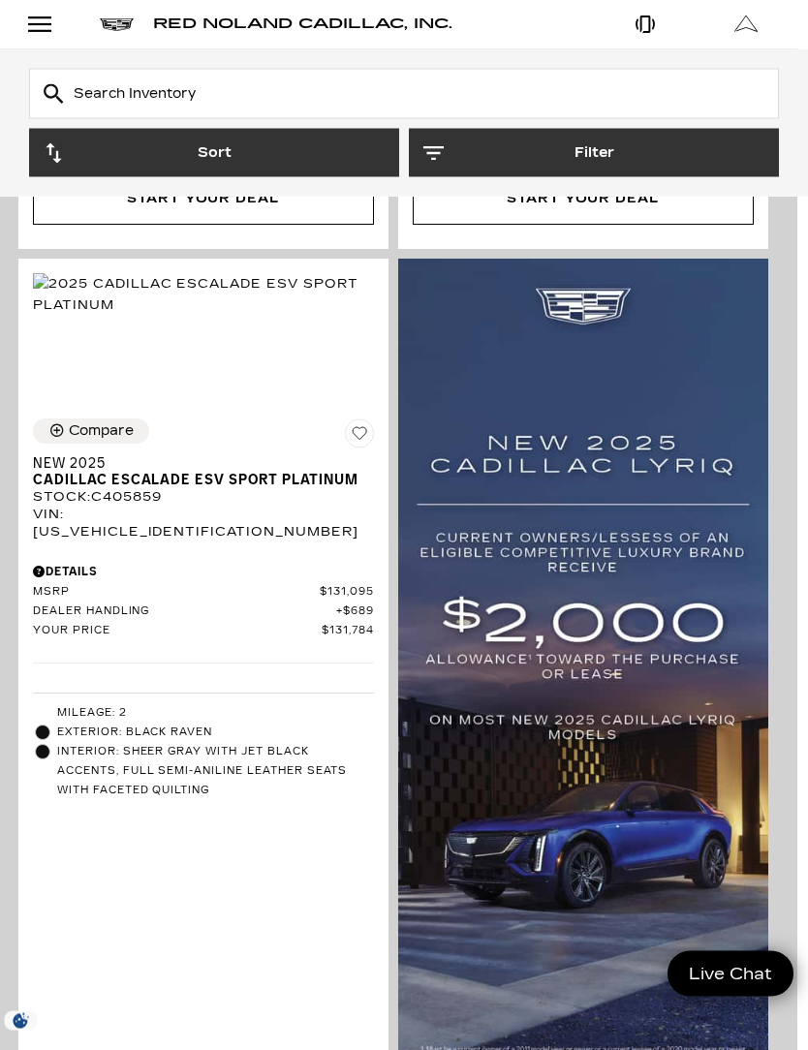
scroll to position [1075, 11]
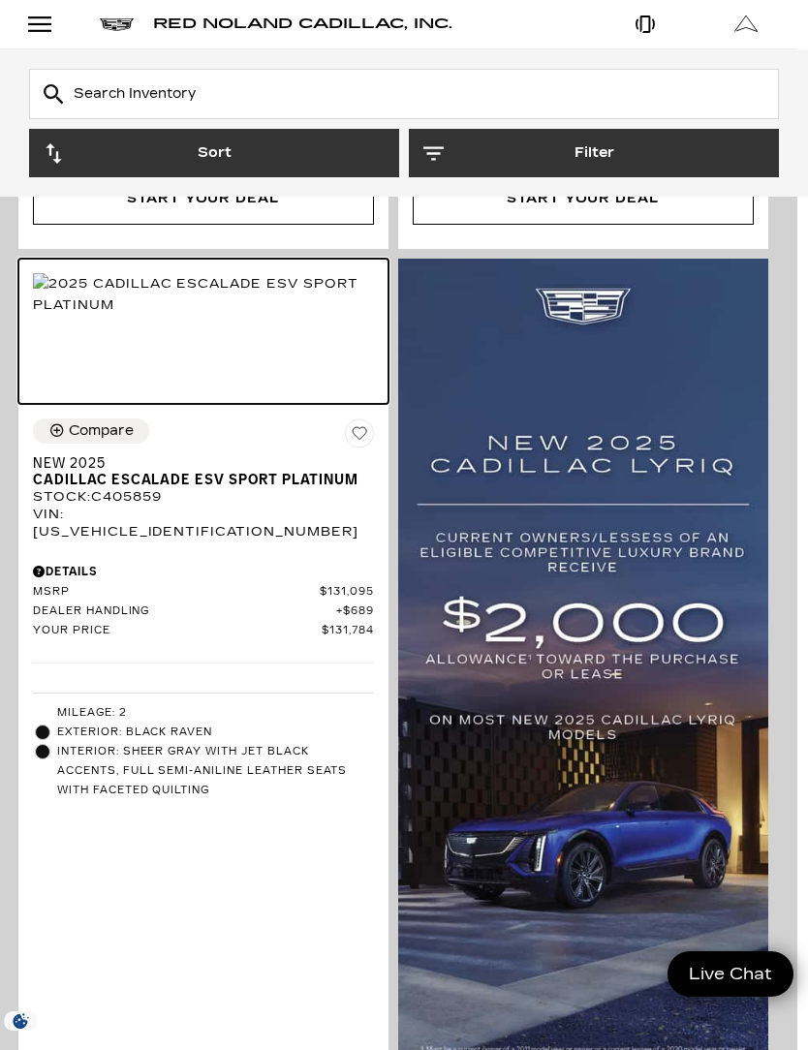
click at [293, 316] on img at bounding box center [203, 294] width 341 height 43
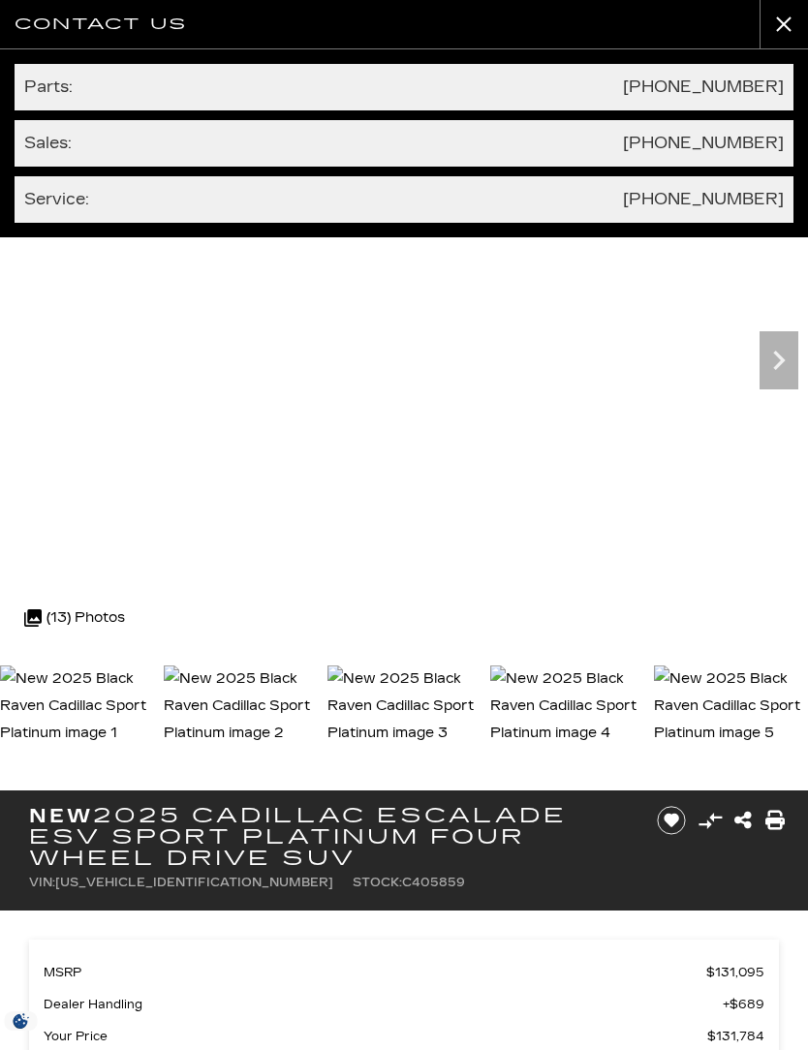
scroll to position [11, 0]
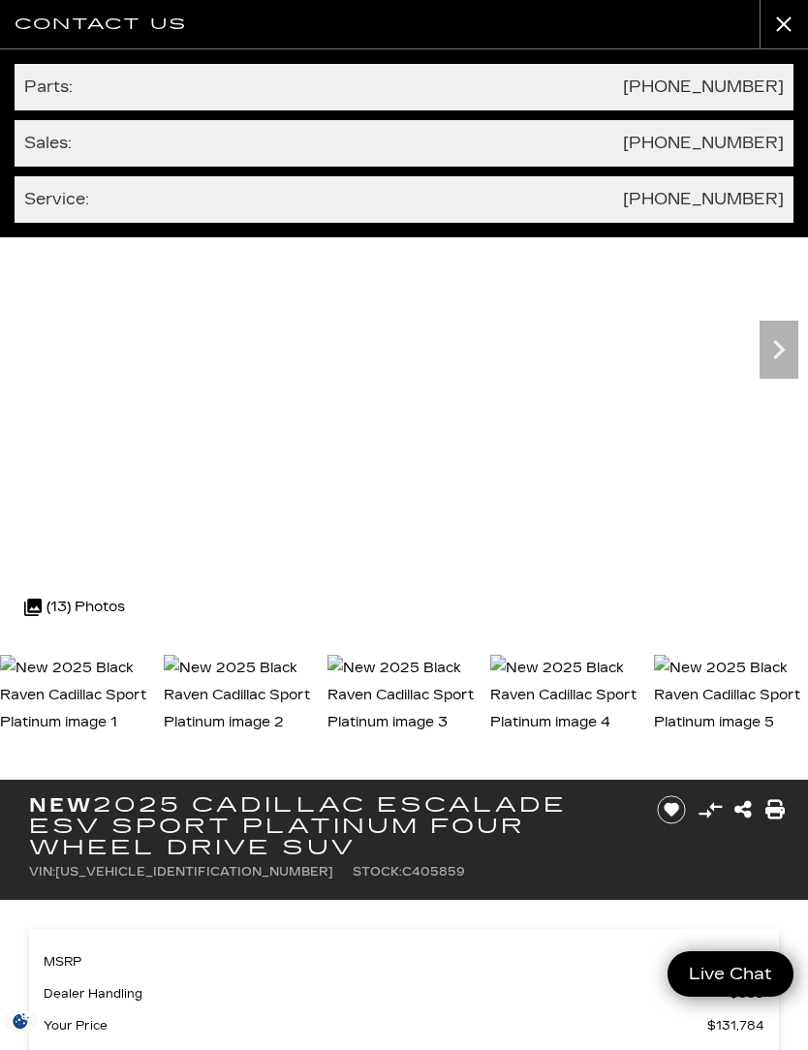
click at [781, 30] on button "close" at bounding box center [783, 24] width 48 height 48
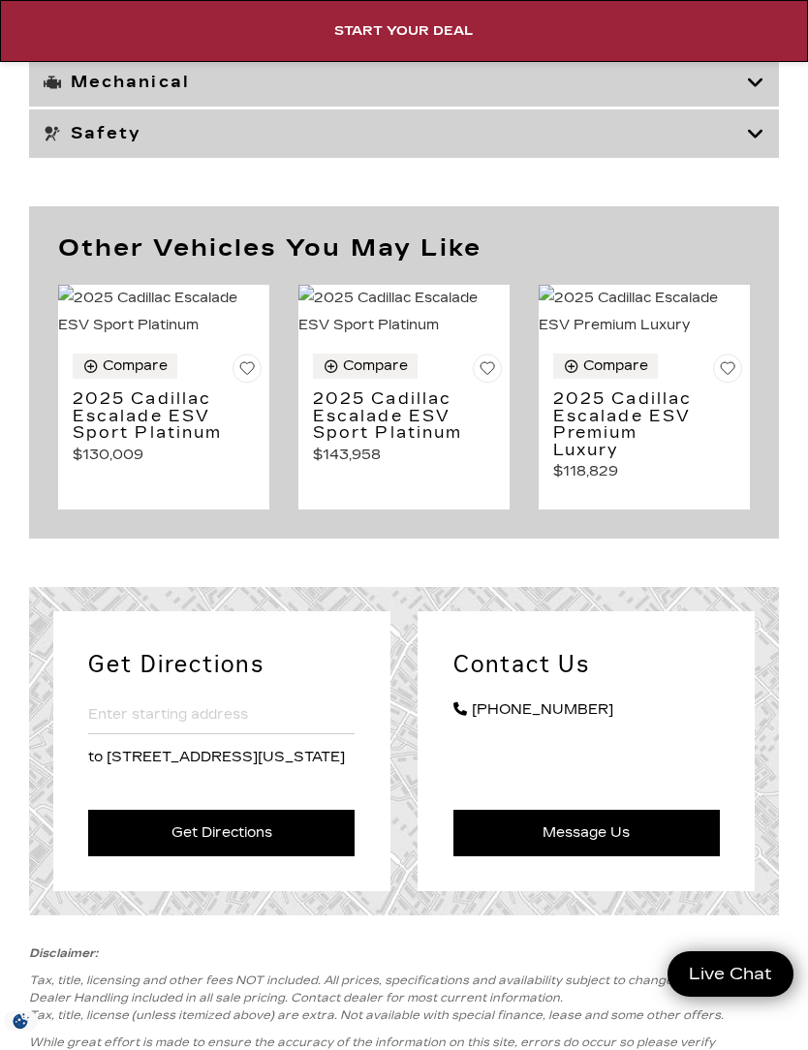
scroll to position [9910, 0]
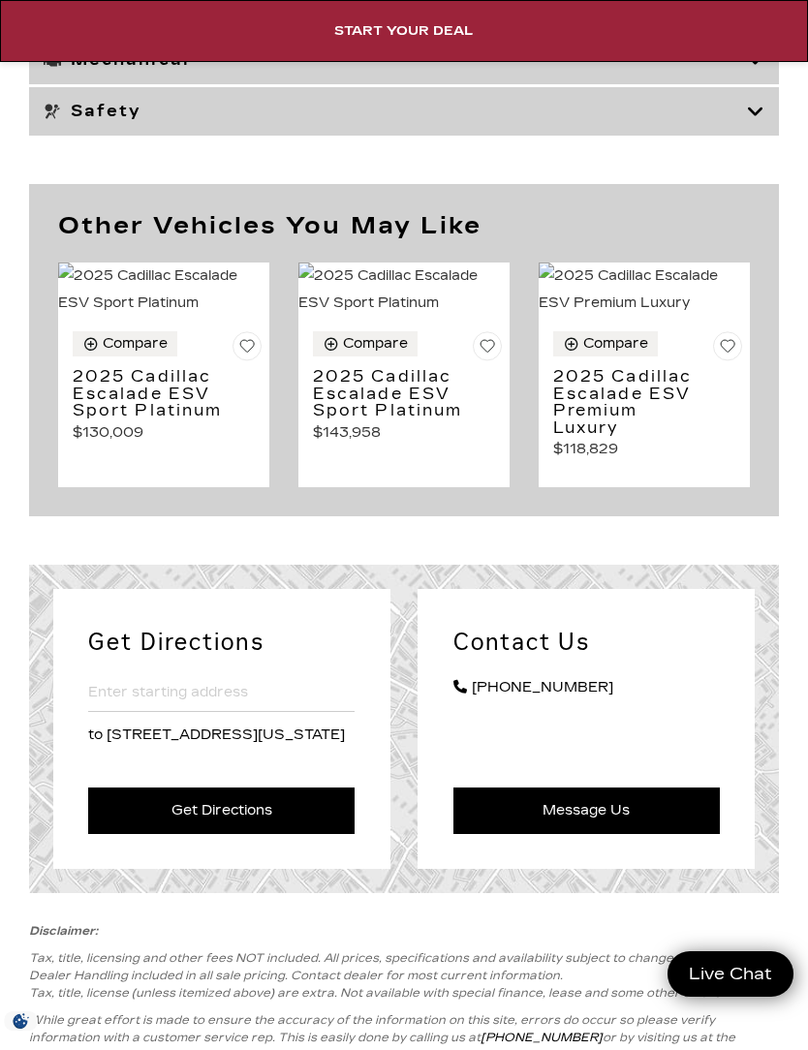
click at [446, 419] on h3 "2025 Cadillac Escalade ESV Sport Platinum" at bounding box center [388, 393] width 151 height 51
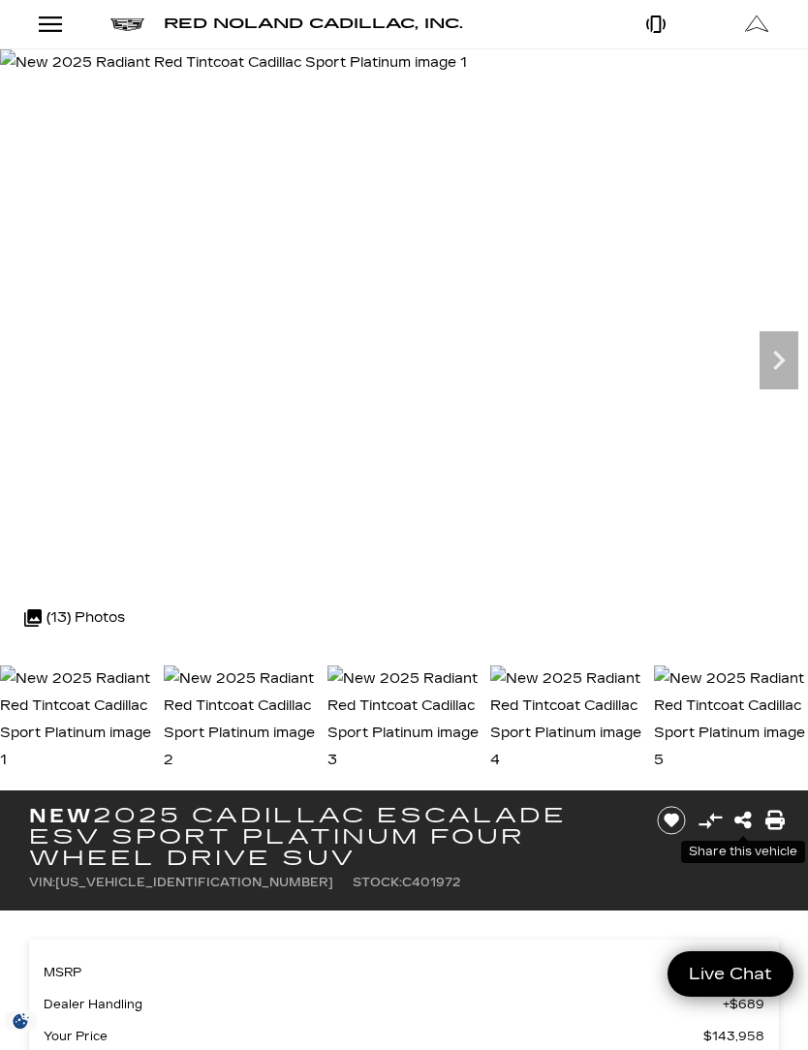
click at [745, 819] on icon "Share this New 2025 Cadillac Escalade ESV Sport Platinum Four Wheel Drive SUV" at bounding box center [742, 820] width 17 height 19
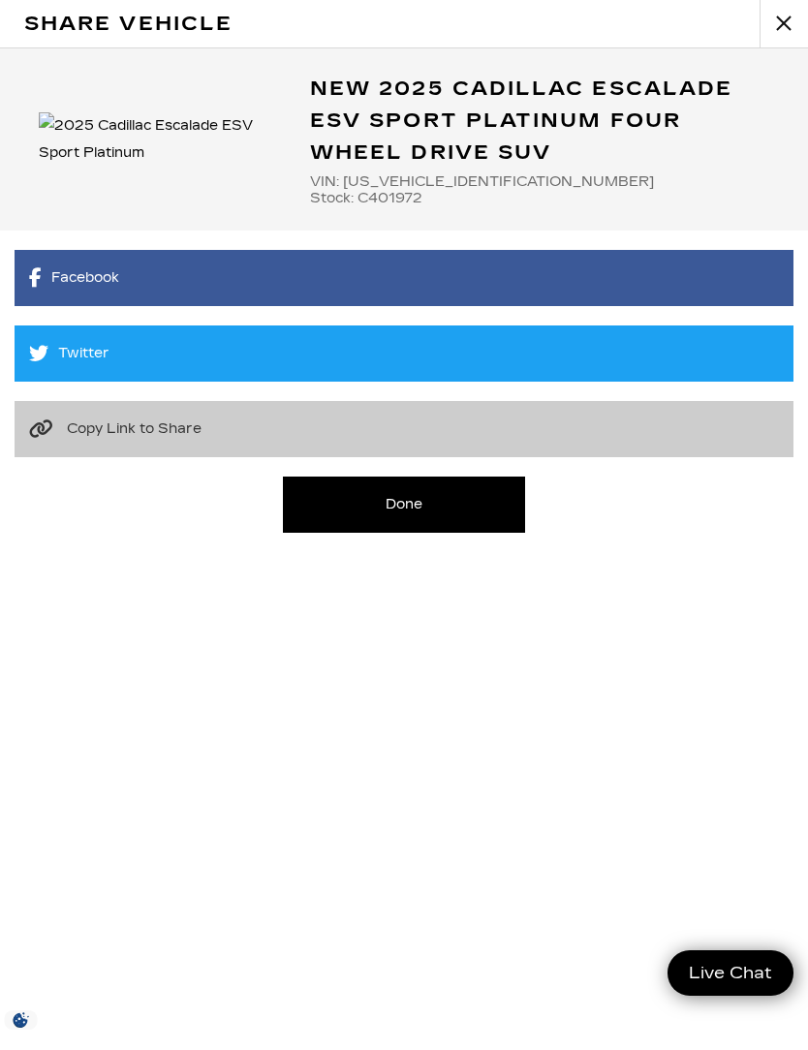
scroll to position [11, 0]
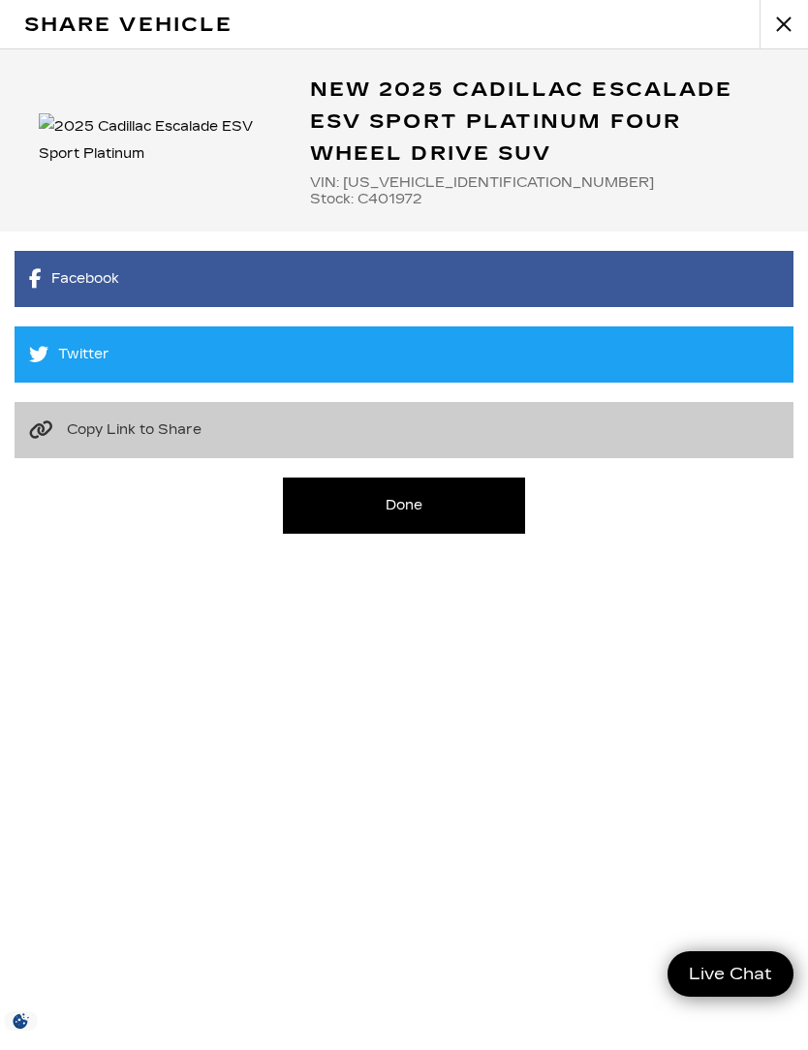
click at [422, 445] on link "Copy Link to Share Copied https://www.rednolandcadillac.com/inventory/new-2025-…" at bounding box center [404, 430] width 779 height 56
click at [773, 22] on button "close" at bounding box center [783, 24] width 48 height 48
